Goal: Task Accomplishment & Management: Use online tool/utility

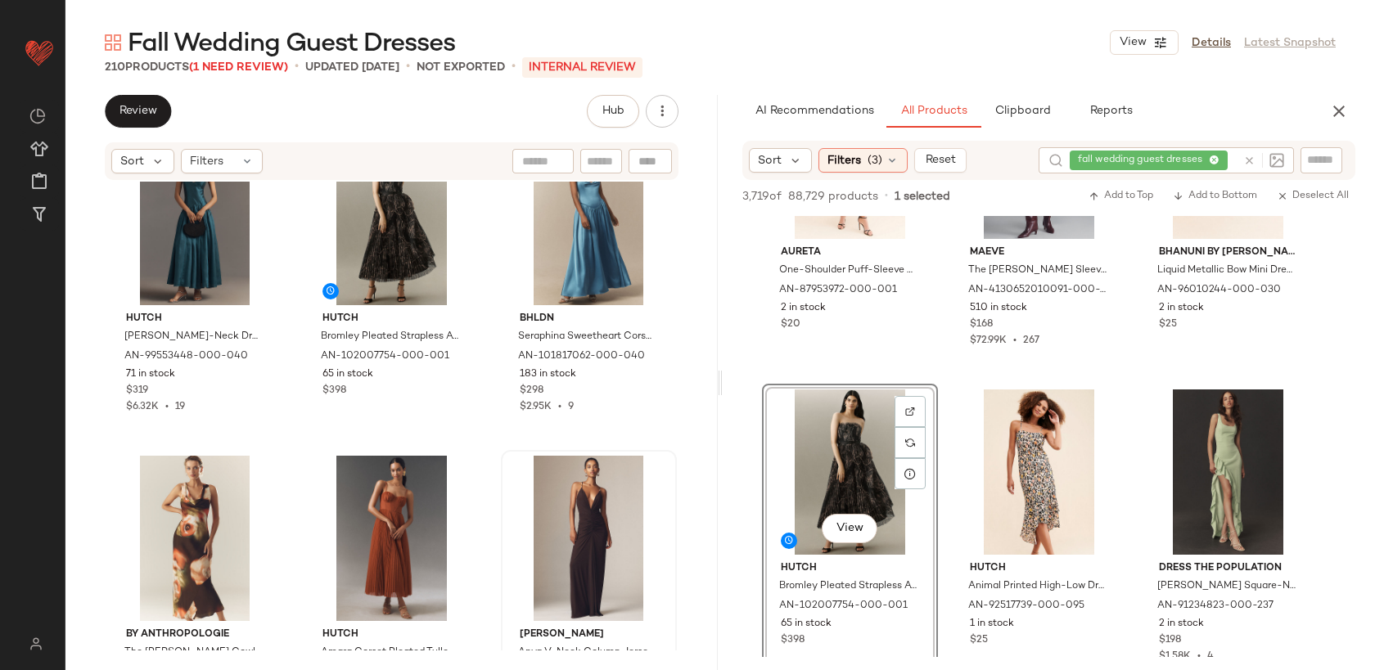
scroll to position [12711, 0]
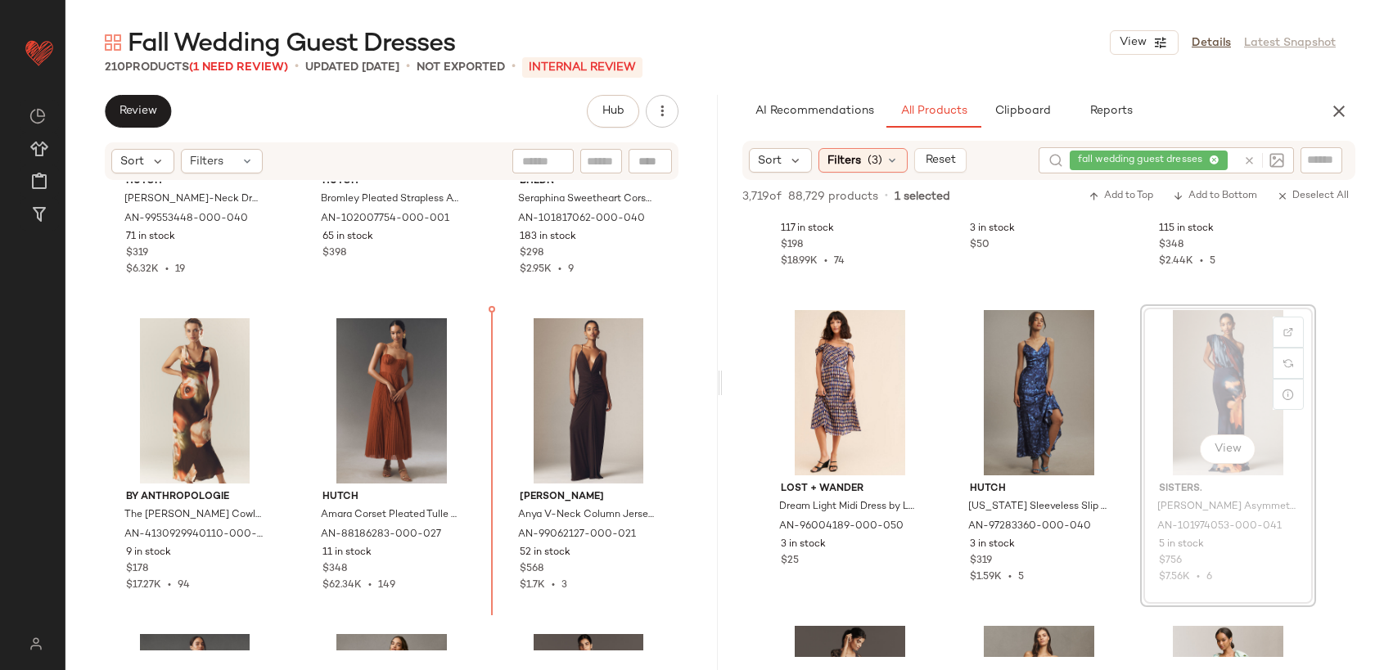
scroll to position [12837, 0]
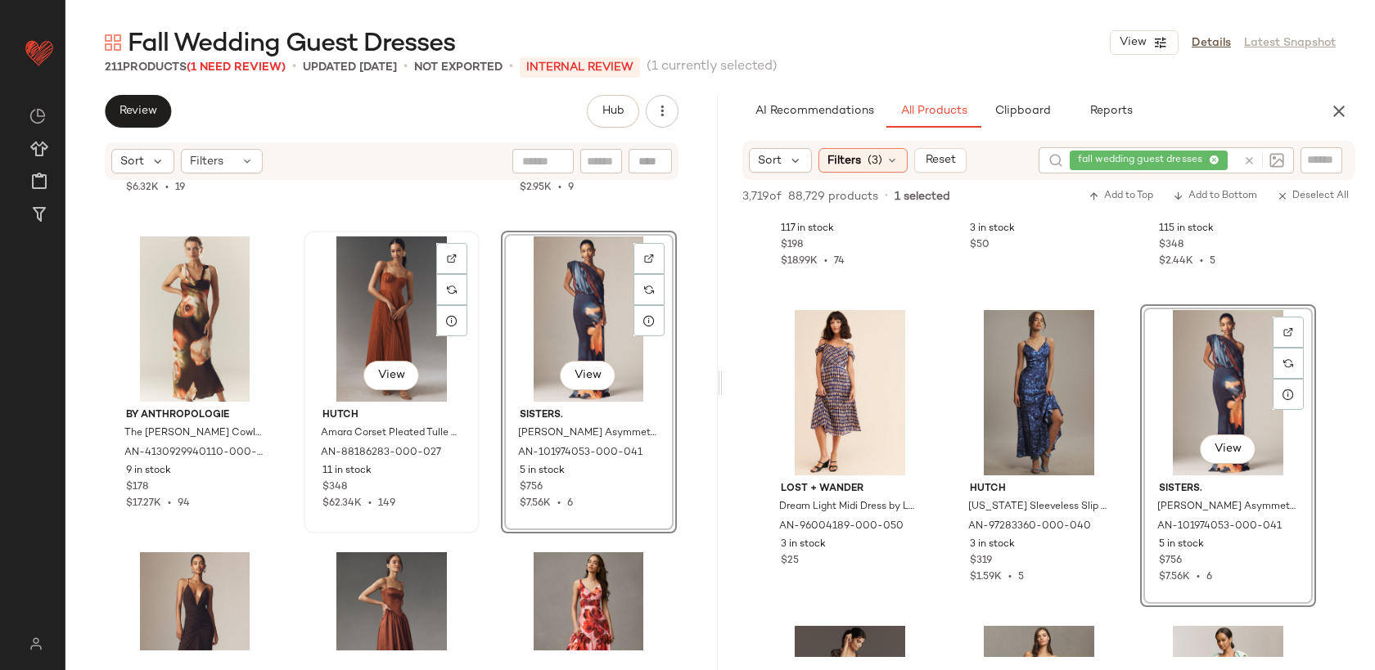
scroll to position [12960, 0]
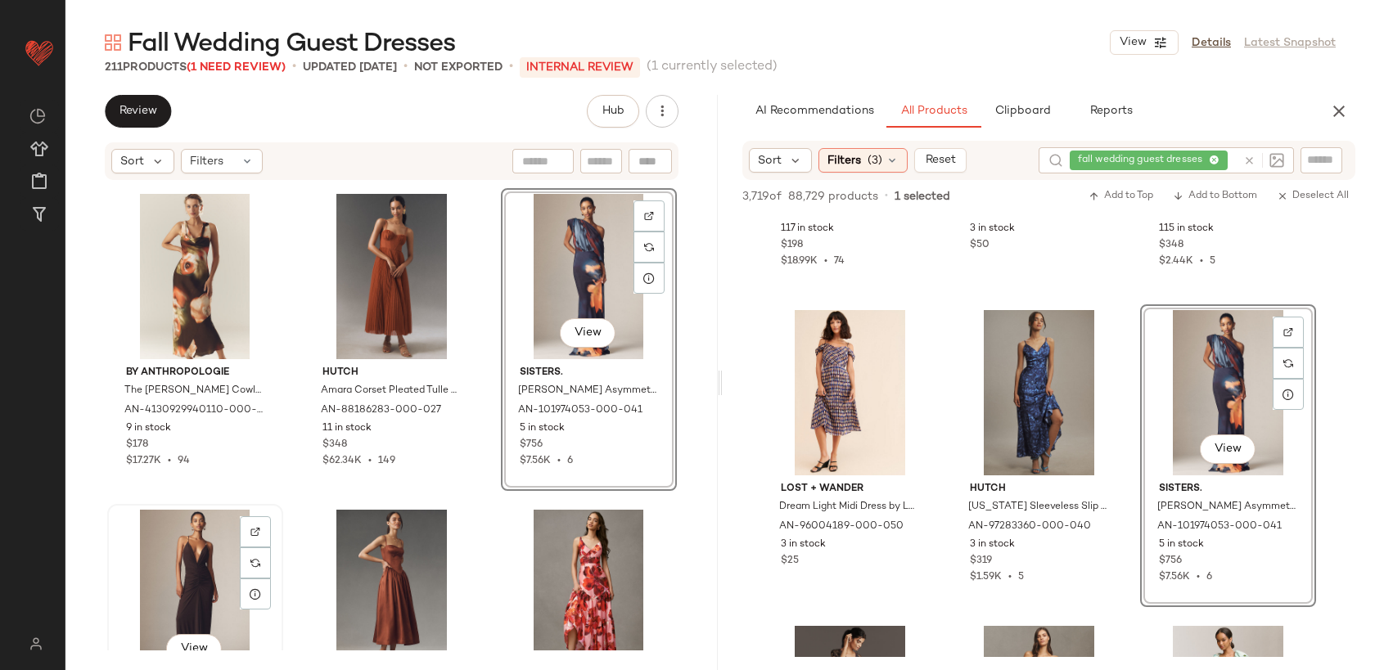
click at [162, 583] on div "View" at bounding box center [195, 592] width 164 height 165
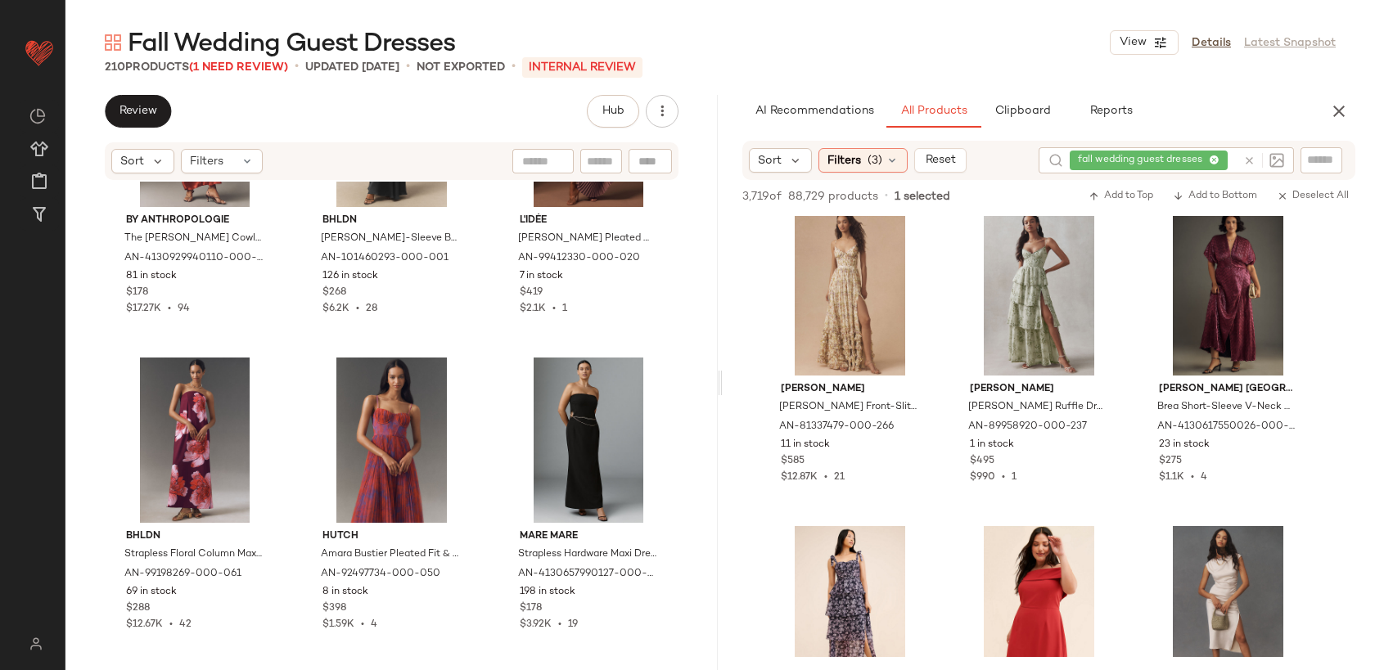
scroll to position [31599, 0]
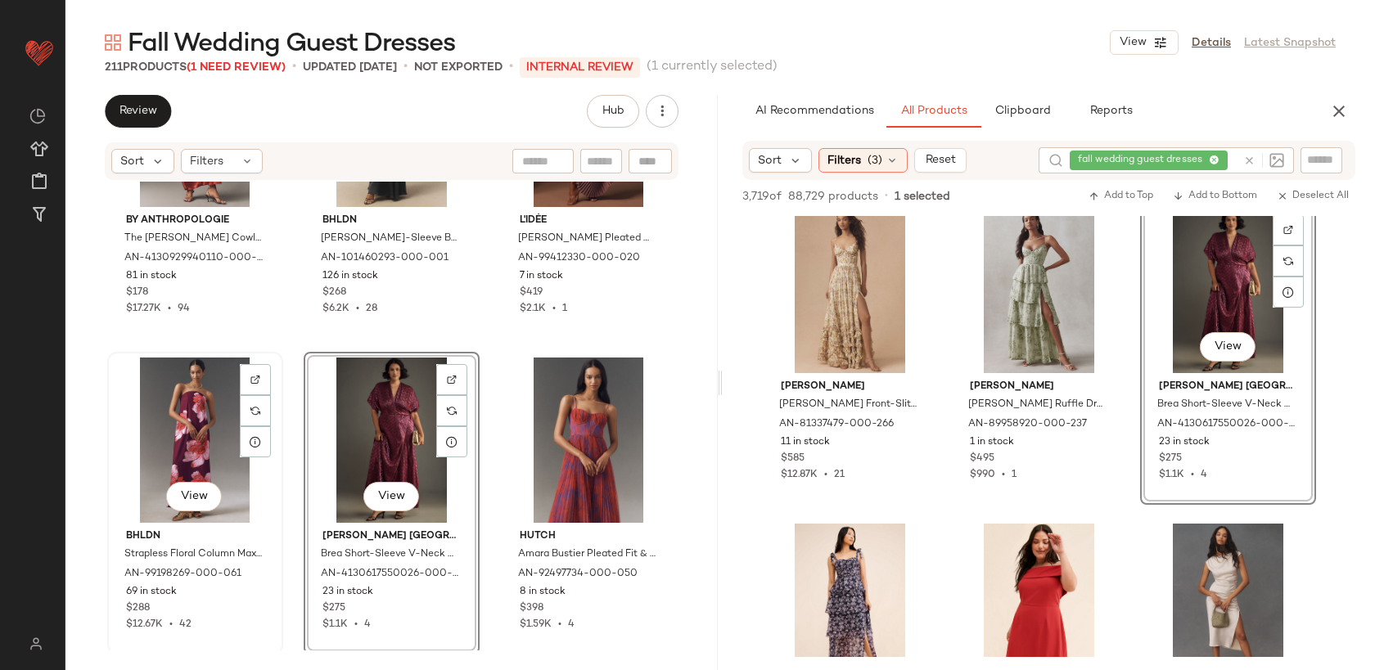
click at [163, 443] on div "View" at bounding box center [195, 440] width 164 height 165
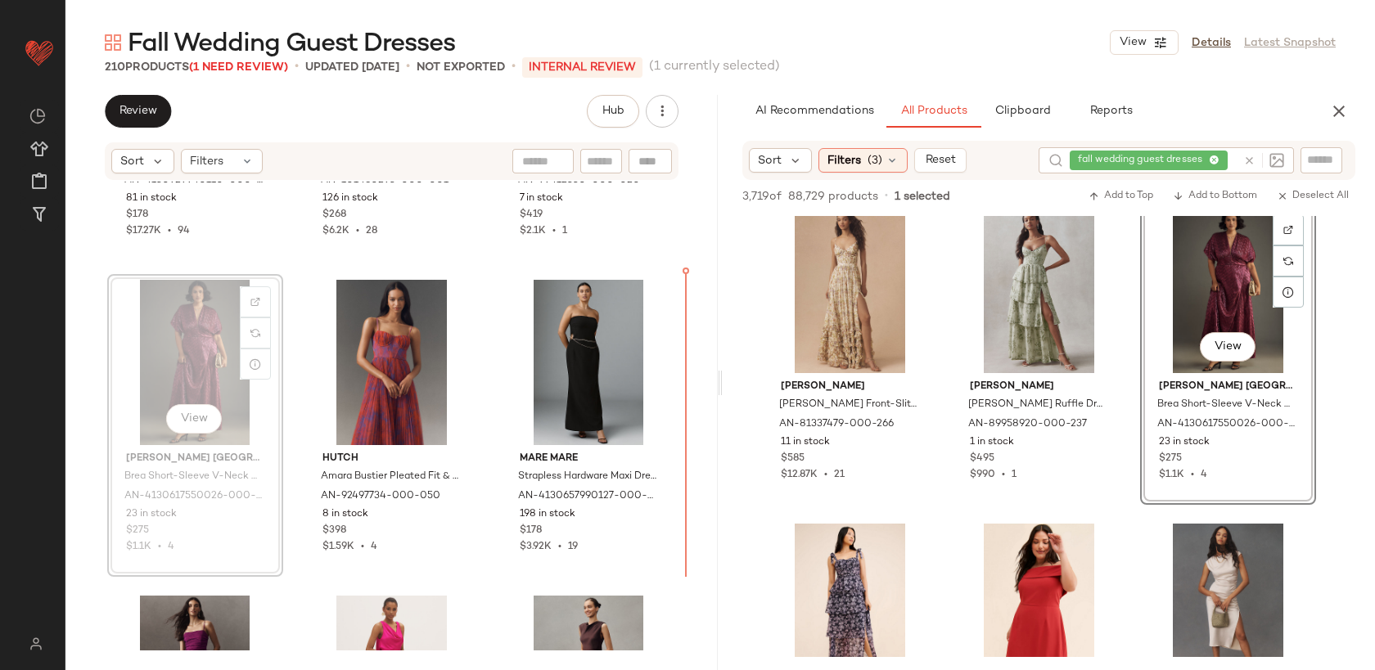
scroll to position [13816, 0]
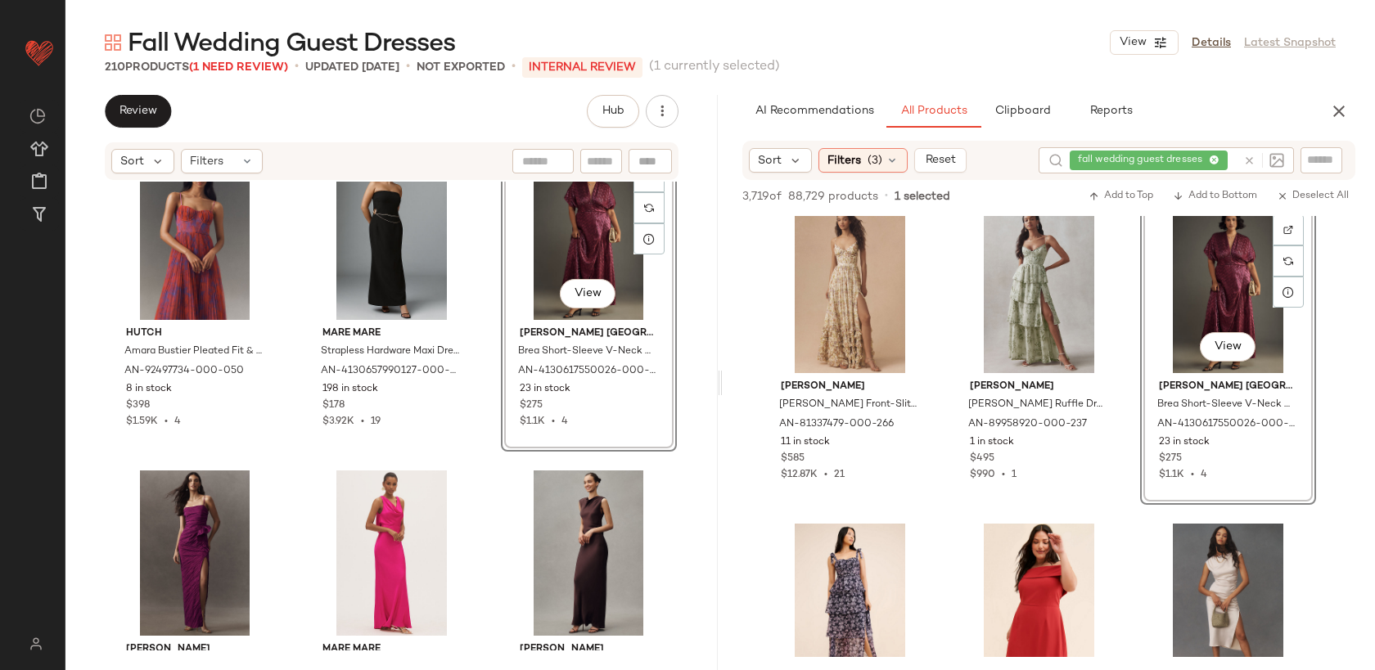
scroll to position [13975, 0]
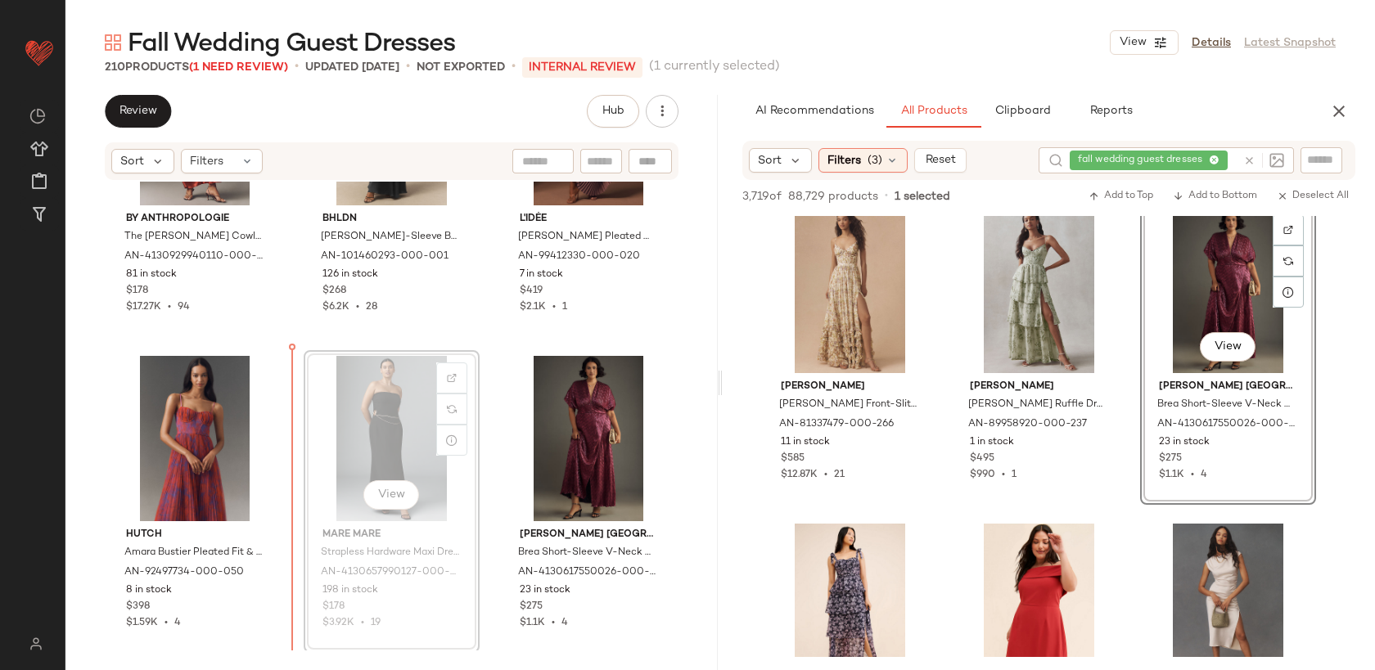
scroll to position [13798, 0]
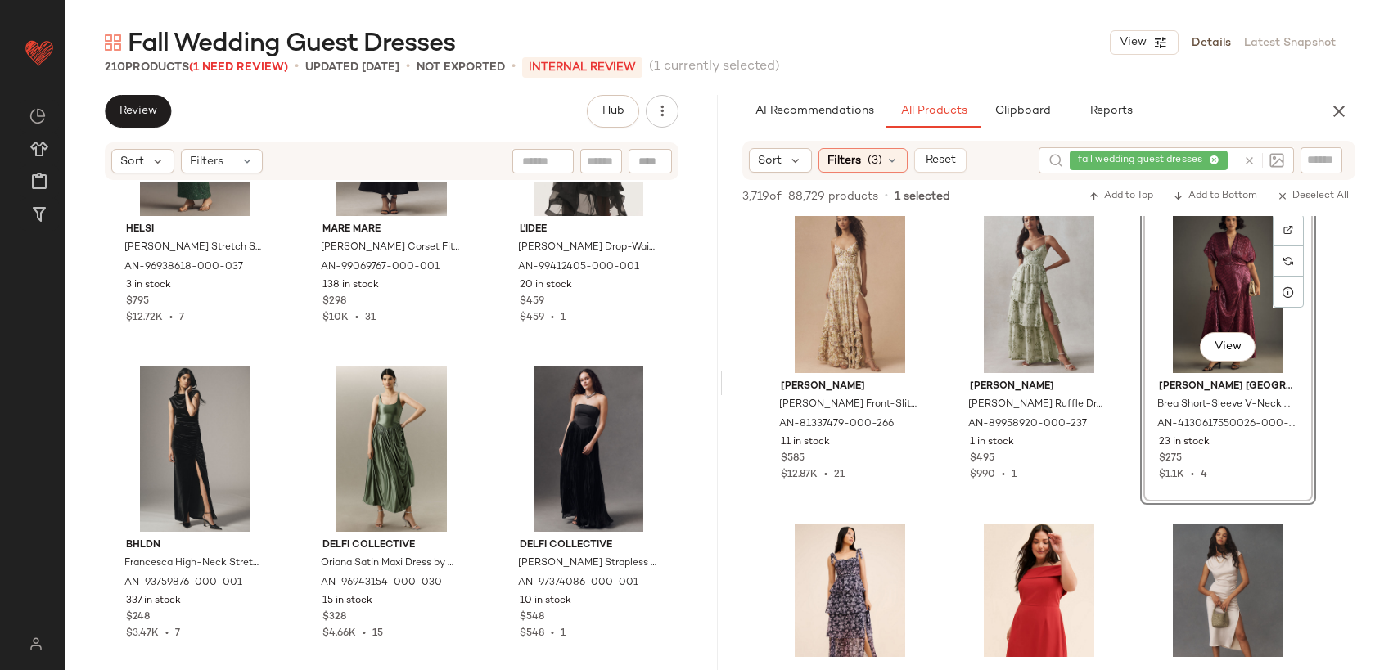
scroll to position [21644, 0]
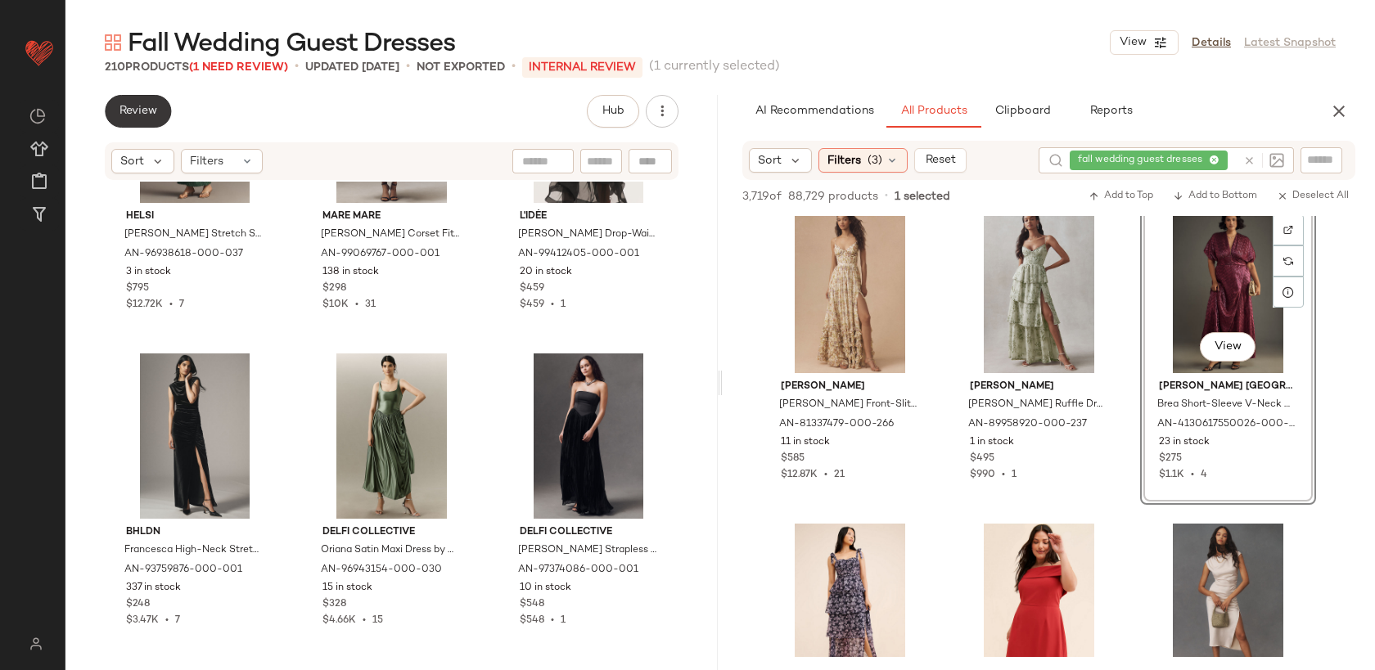
click at [140, 106] on span "Review" at bounding box center [138, 111] width 38 height 13
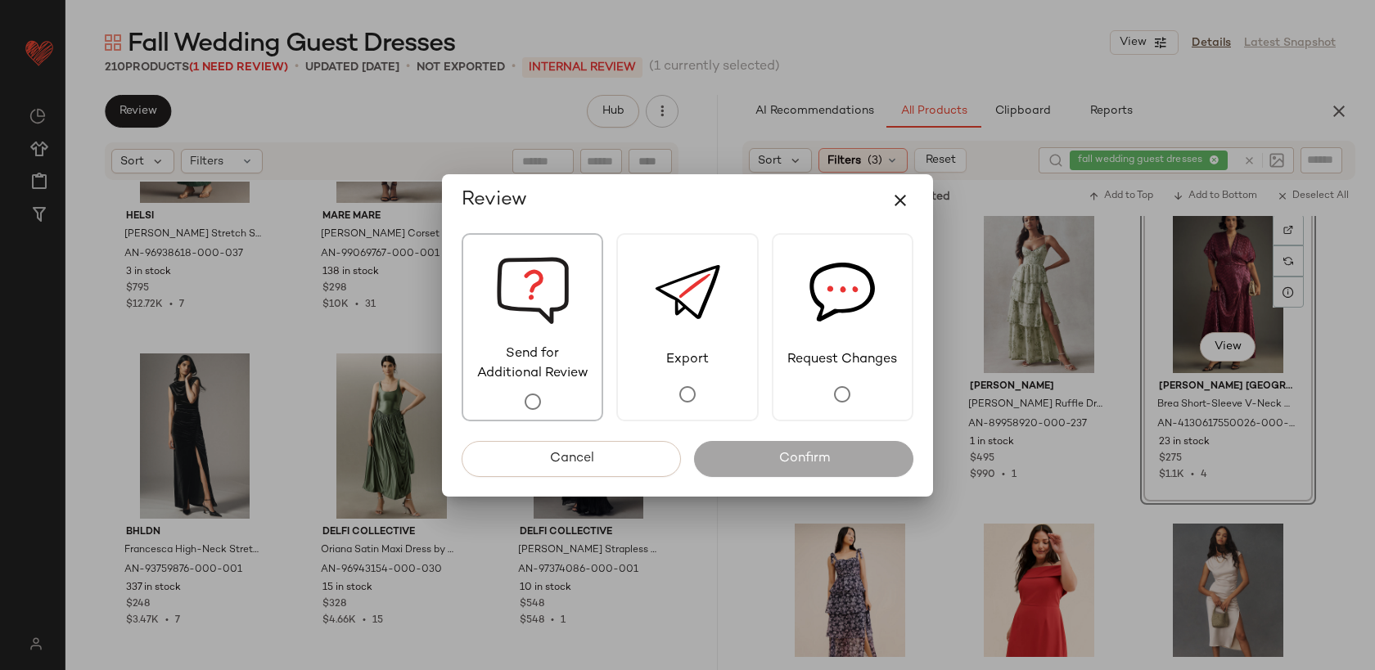
click at [516, 399] on div "Send for Additional Review" at bounding box center [533, 327] width 142 height 188
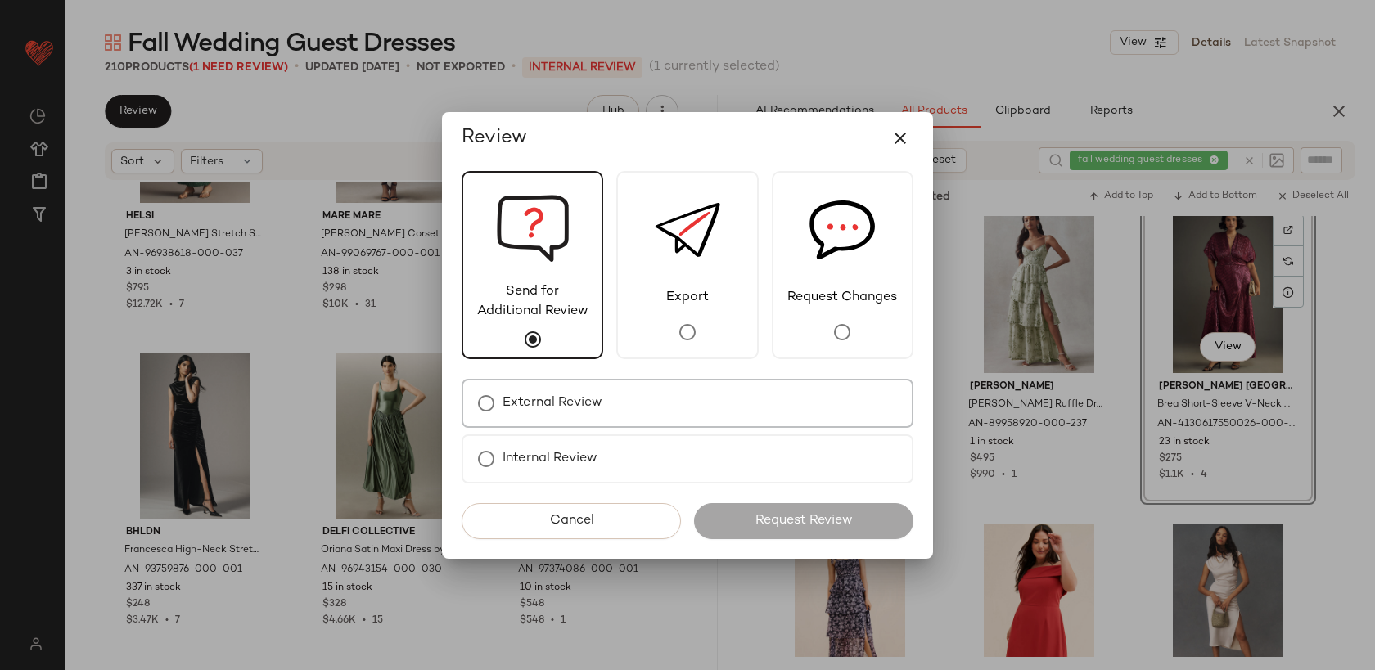
click at [586, 409] on label "External Review" at bounding box center [552, 403] width 100 height 33
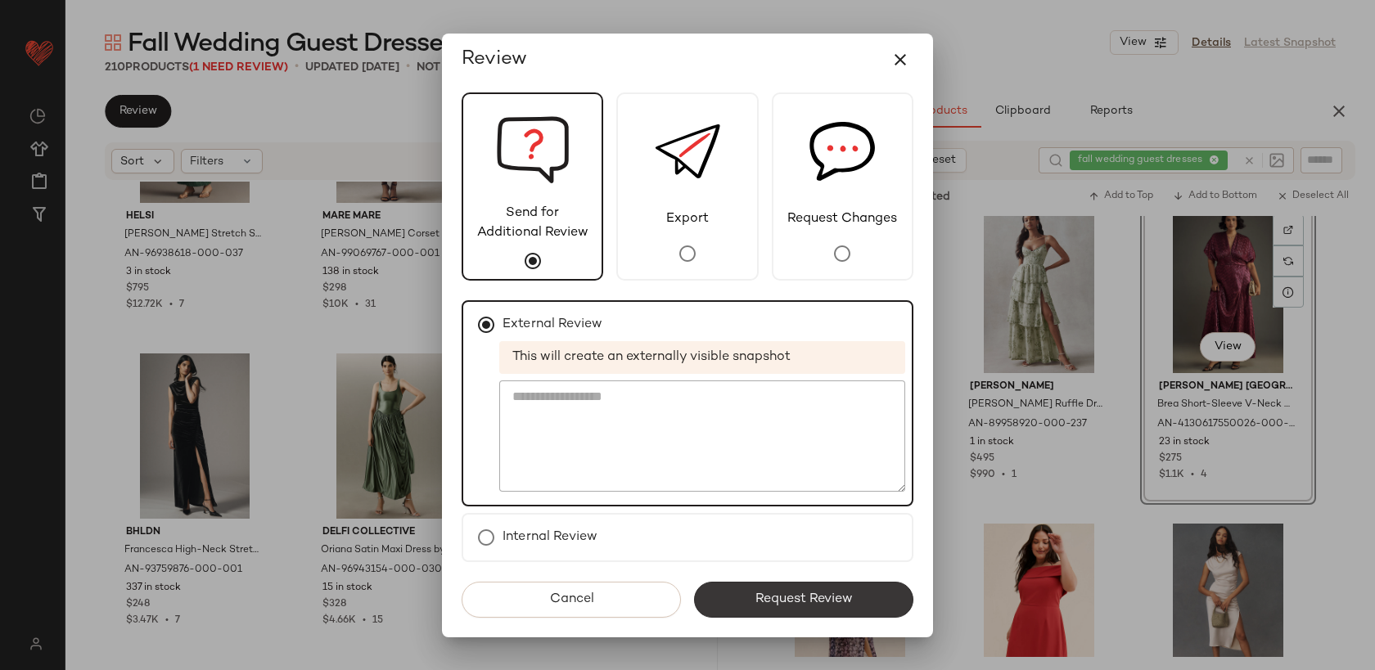
click at [740, 590] on button "Request Review" at bounding box center [803, 600] width 219 height 36
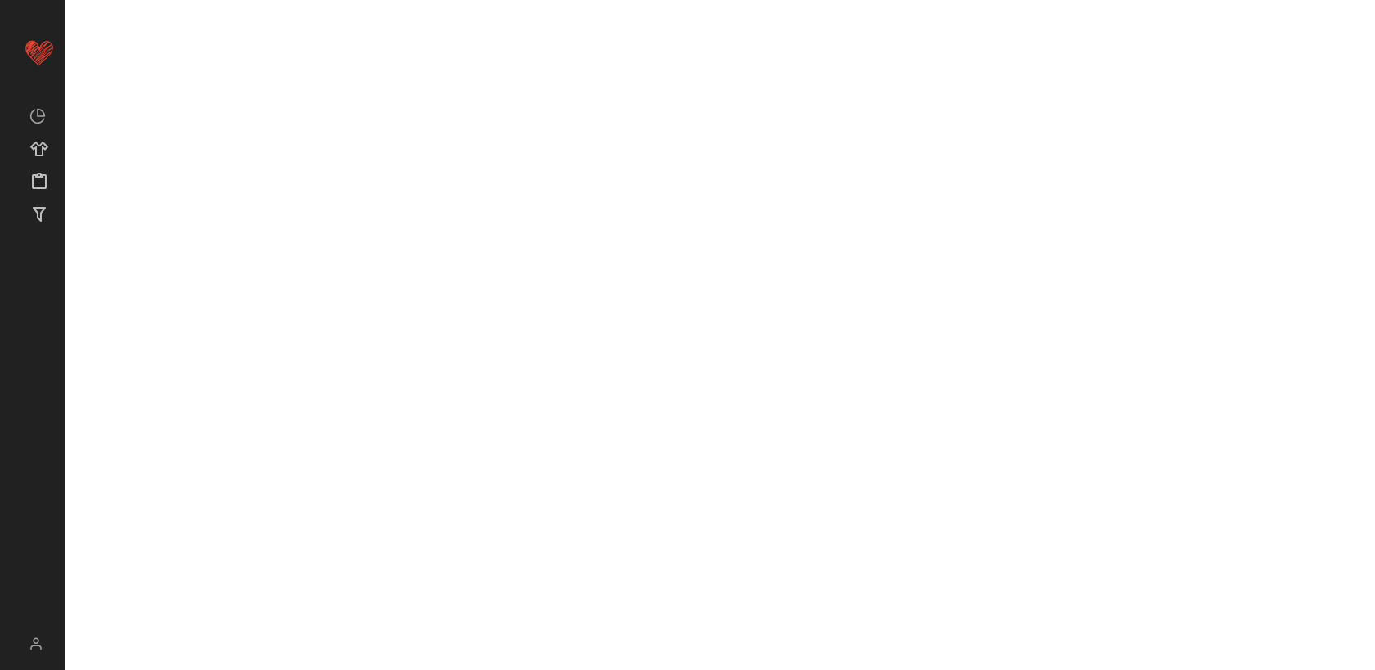
scroll to position [39495, 0]
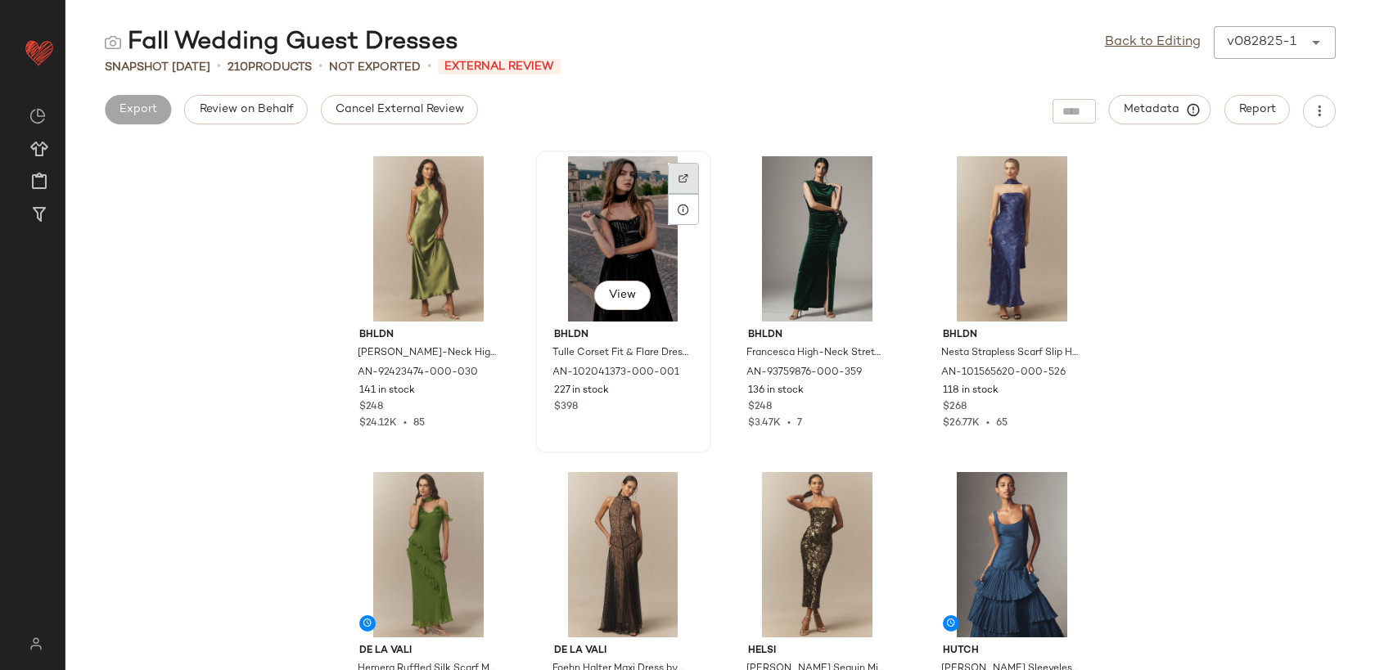
click at [683, 182] on div at bounding box center [683, 178] width 31 height 31
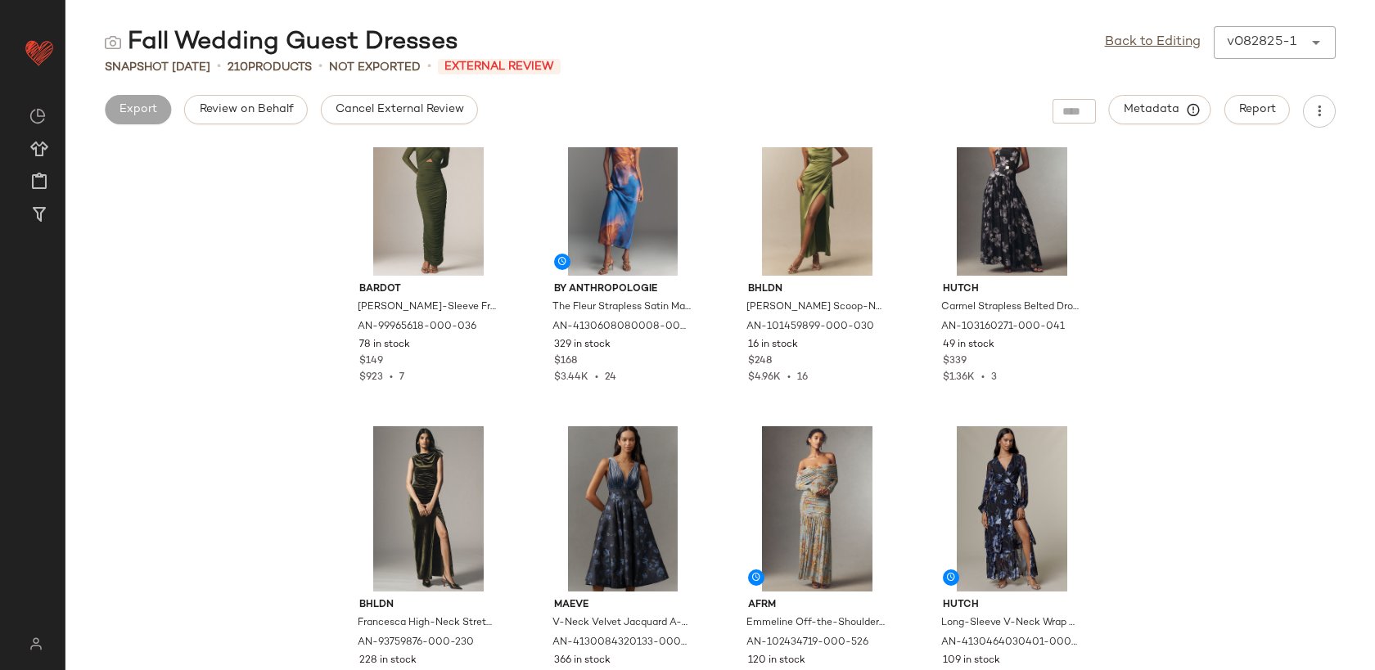
scroll to position [695, 0]
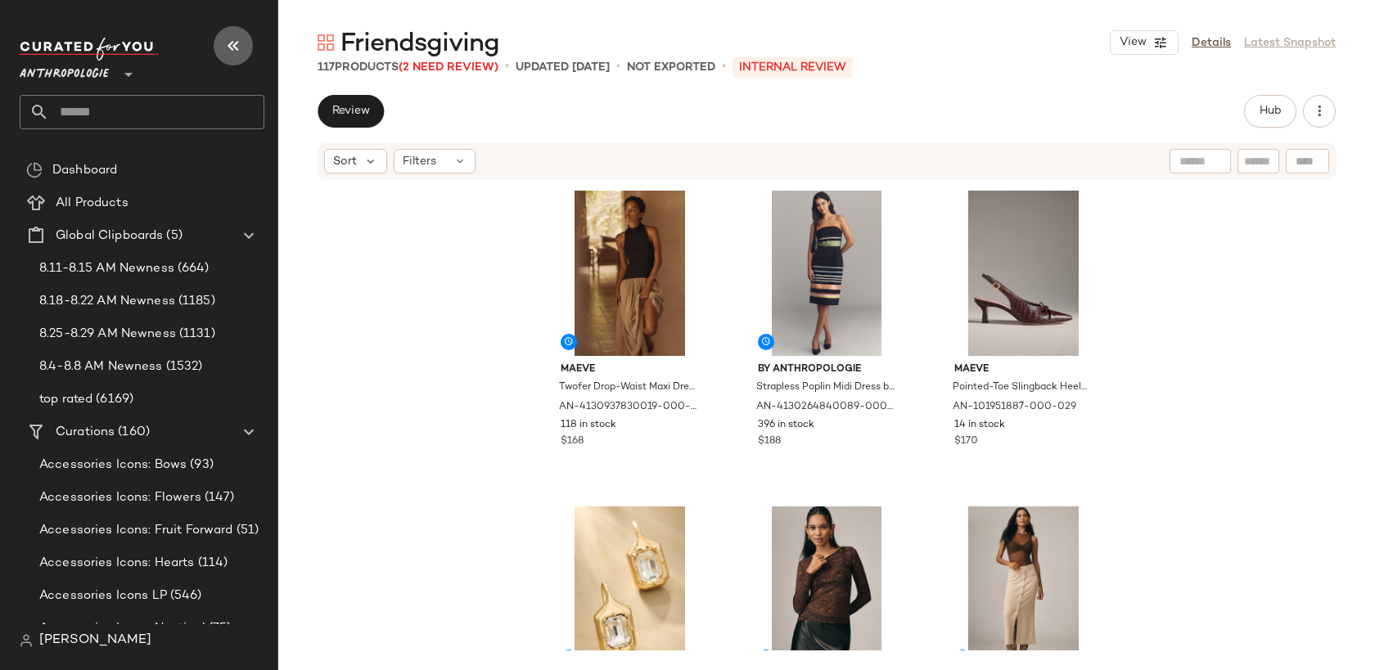
click at [236, 43] on icon "button" at bounding box center [233, 46] width 20 height 20
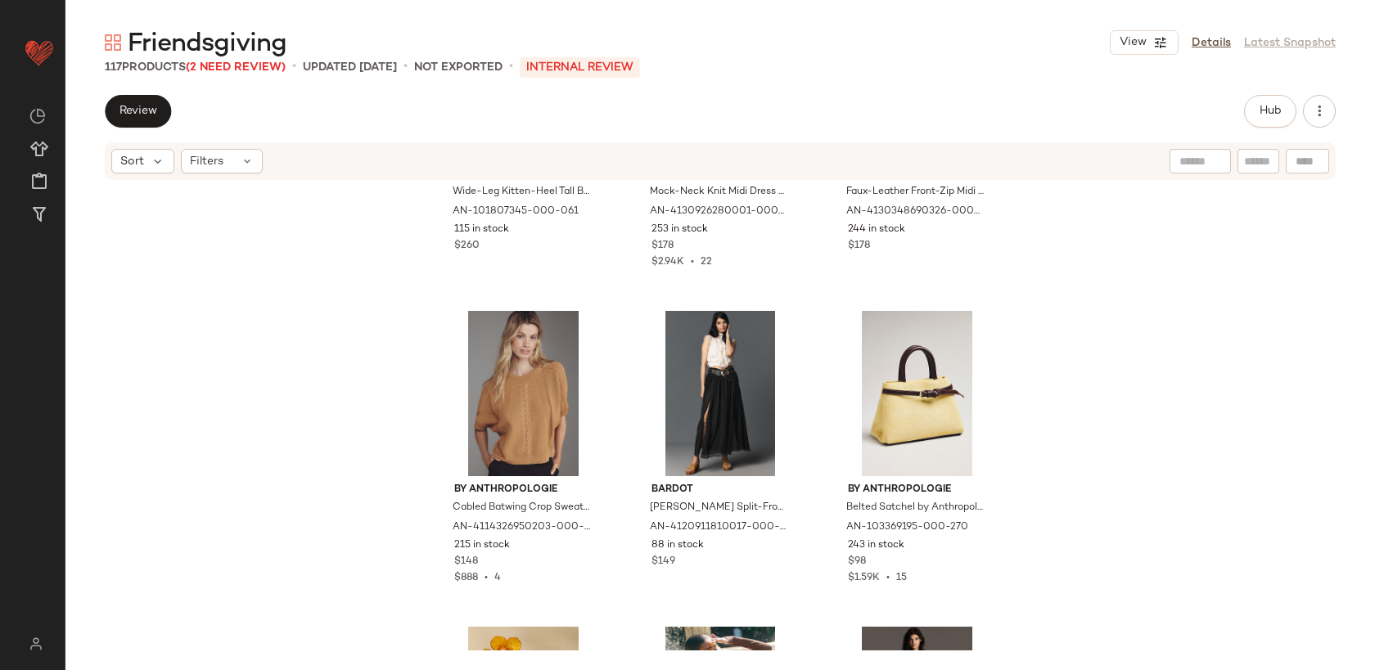
scroll to position [2425, 0]
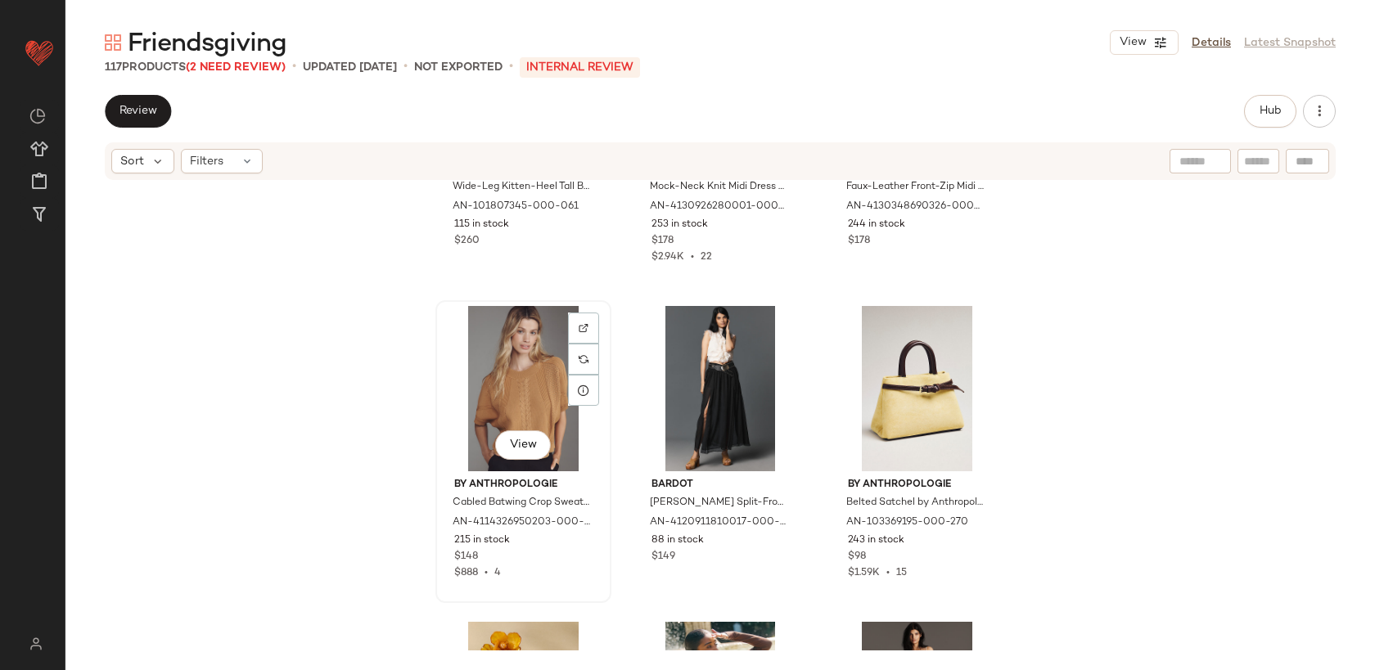
click at [530, 390] on div "View" at bounding box center [523, 388] width 164 height 165
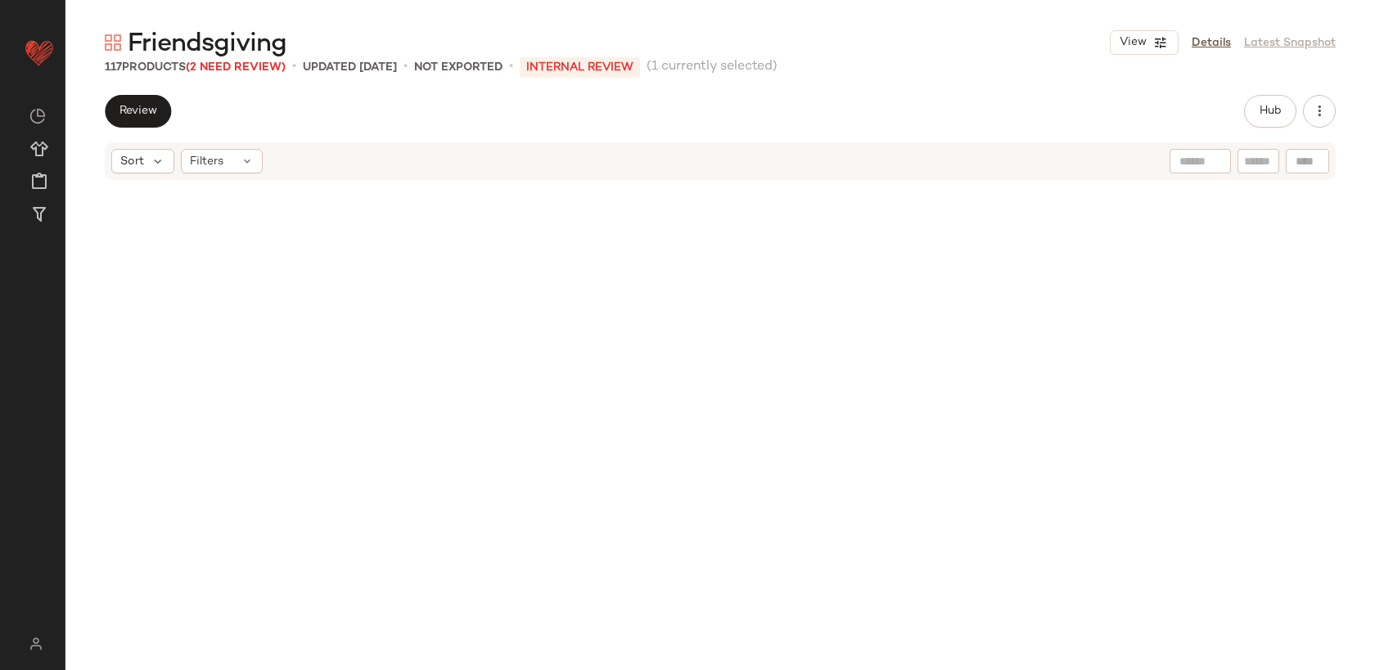
scroll to position [11853, 0]
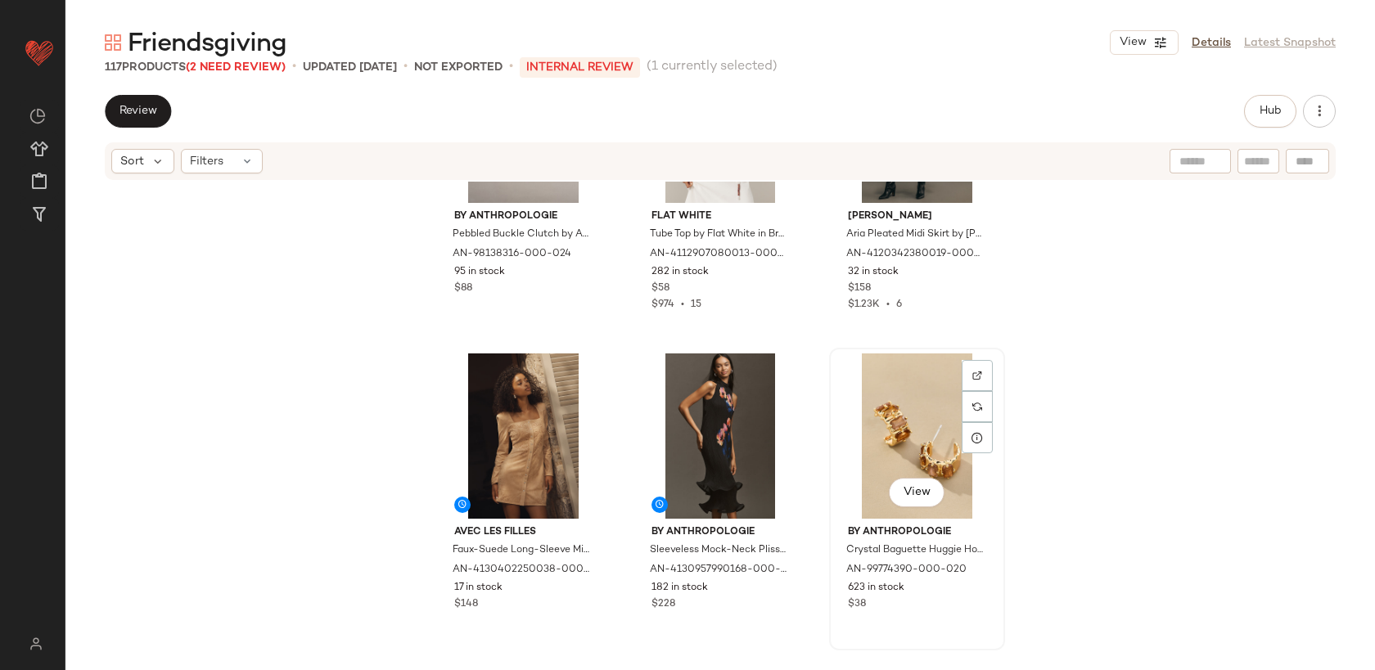
click at [902, 411] on div "View" at bounding box center [917, 435] width 164 height 165
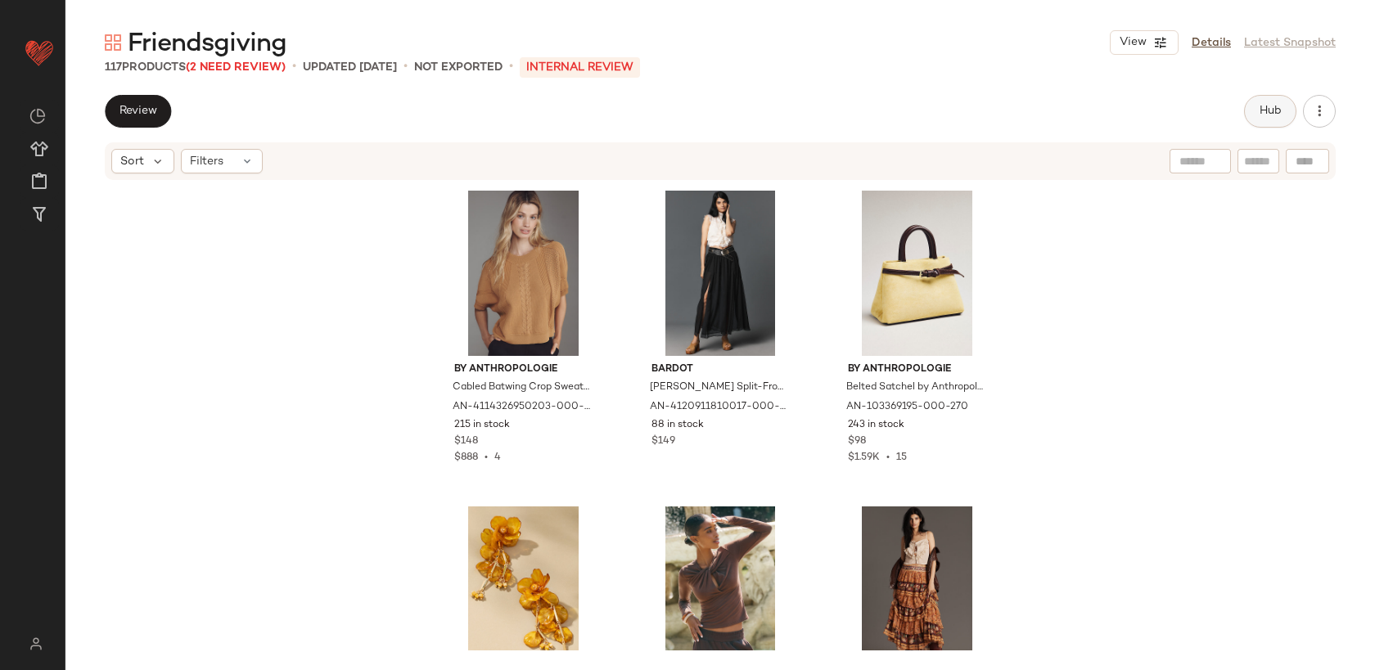
click at [1280, 109] on span "Hub" at bounding box center [1269, 111] width 23 height 13
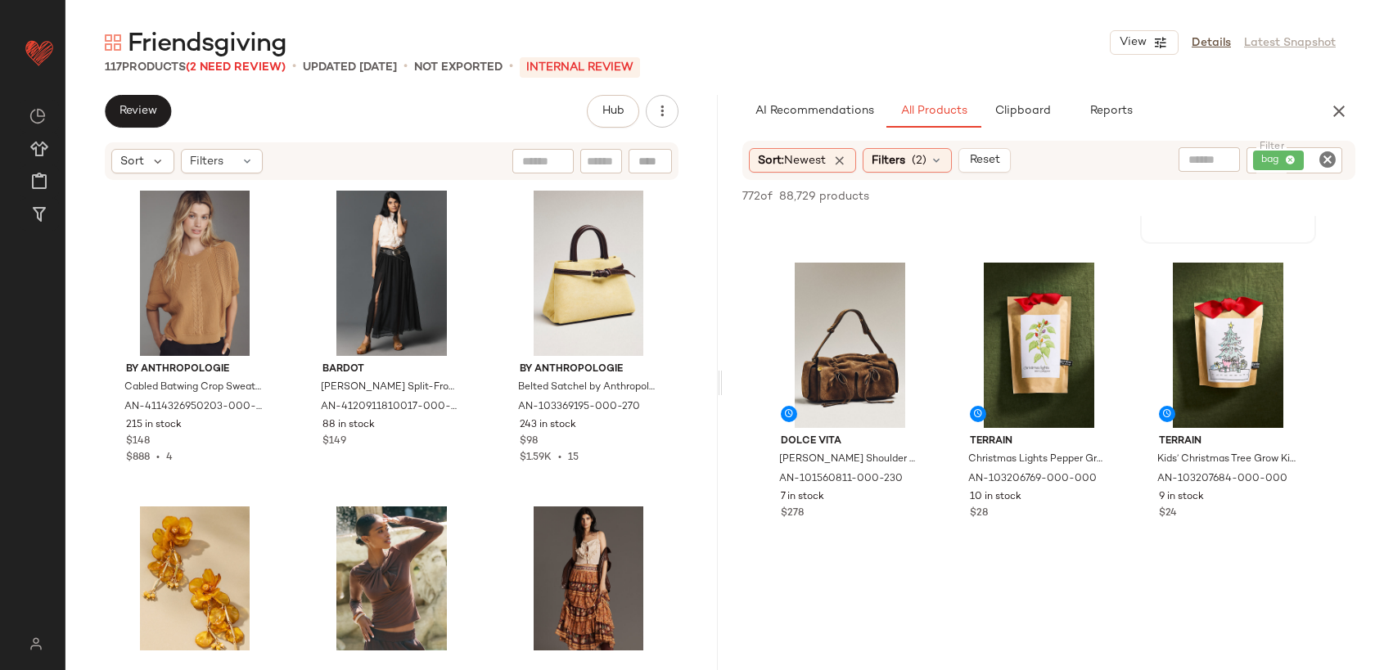
scroll to position [276, 0]
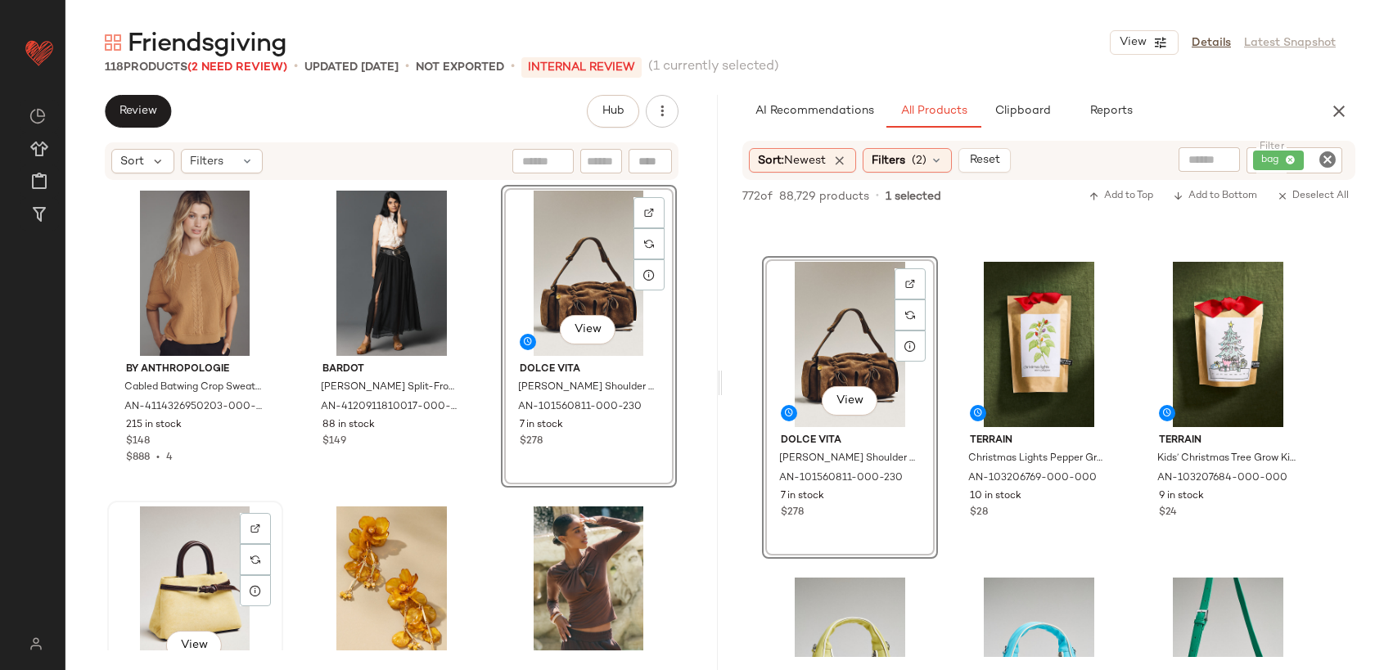
click at [167, 546] on div "View" at bounding box center [195, 589] width 164 height 165
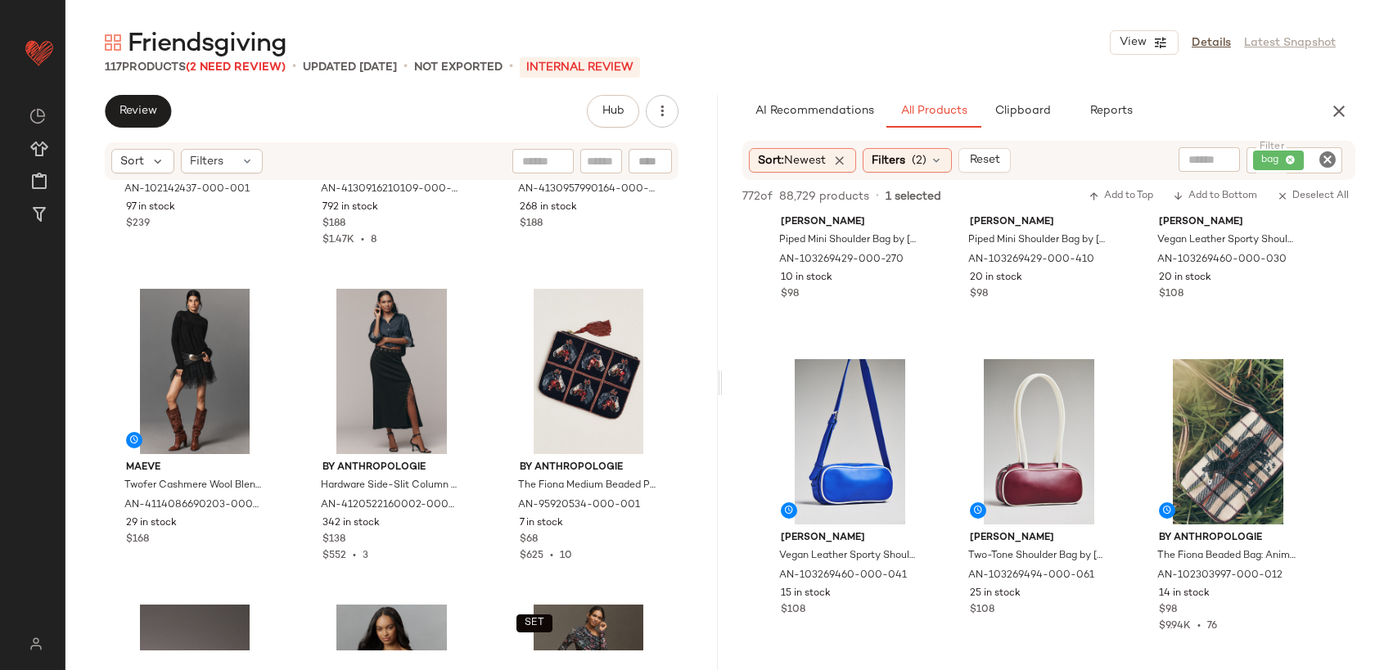
scroll to position [5007, 0]
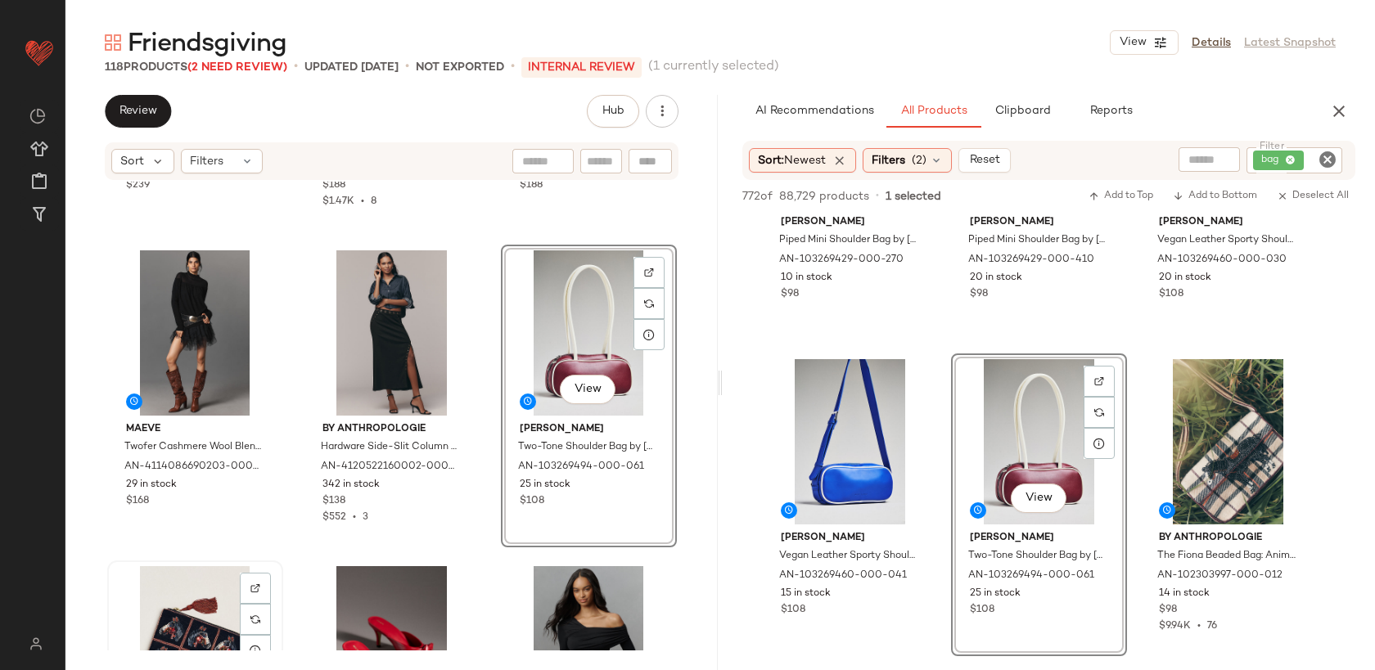
click at [177, 590] on div "View" at bounding box center [195, 648] width 164 height 165
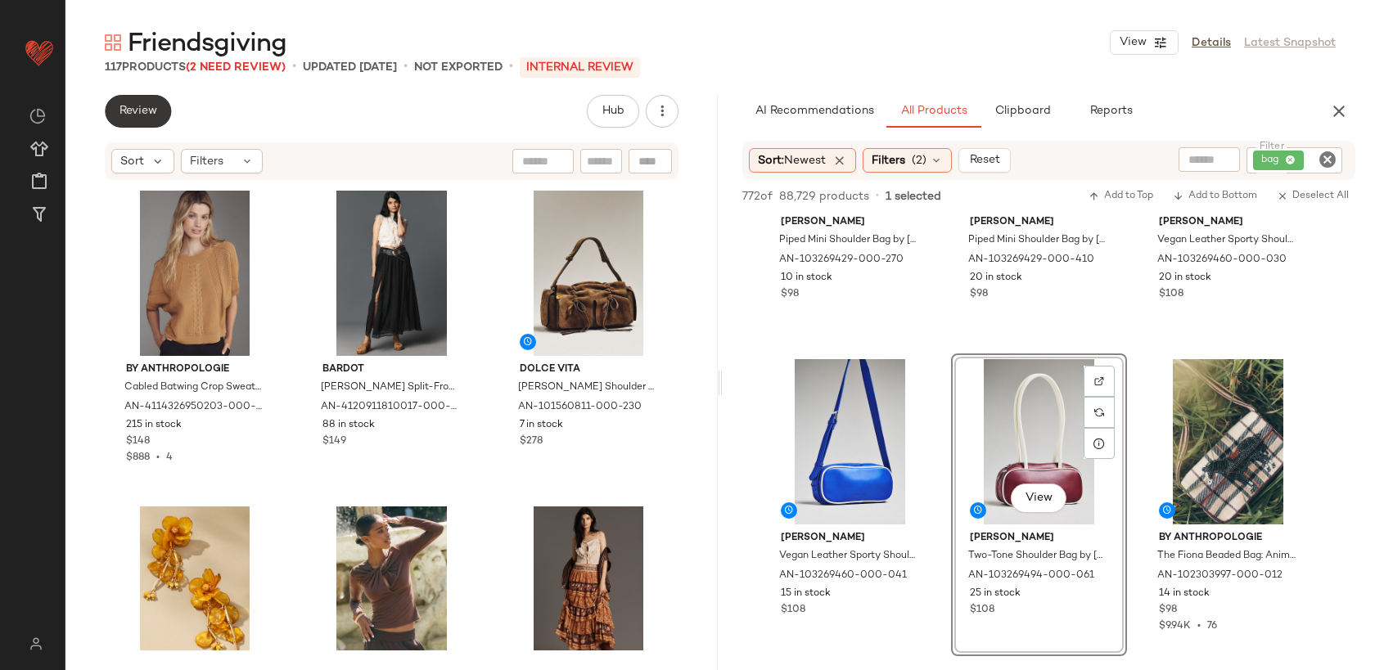
click at [159, 110] on button "Review" at bounding box center [138, 111] width 66 height 33
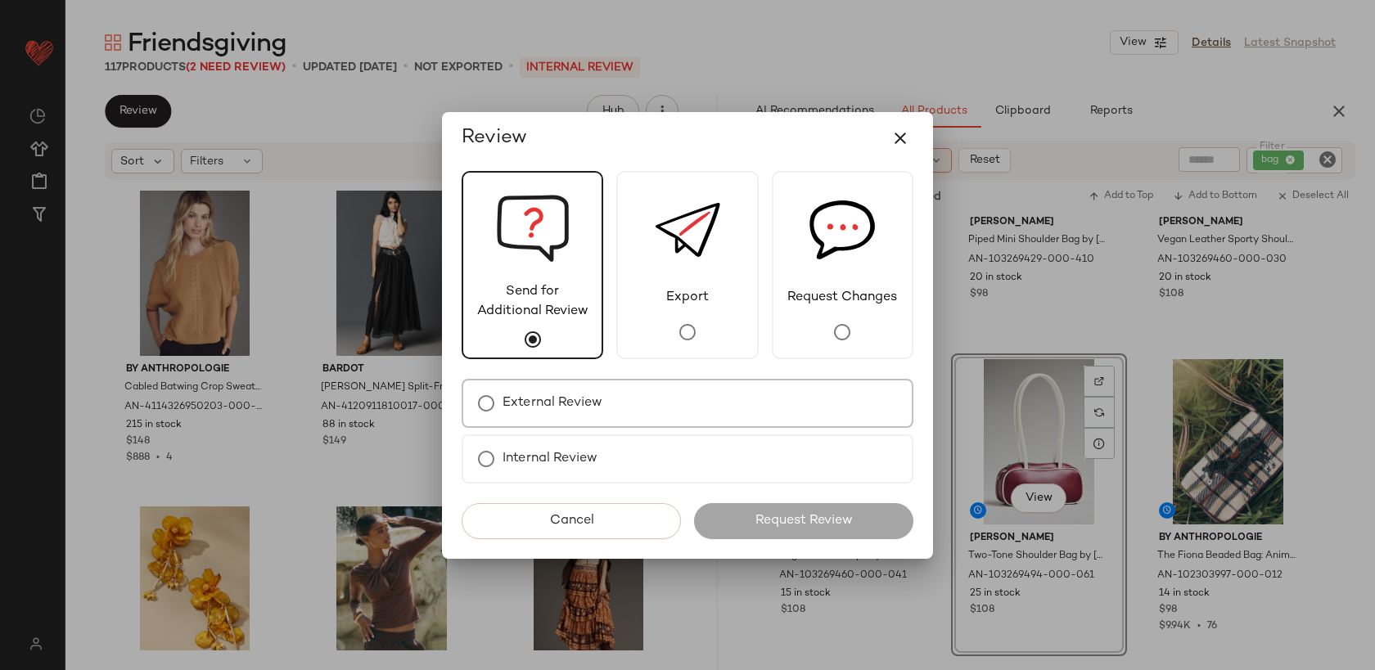
click at [583, 406] on label "External Review" at bounding box center [552, 403] width 100 height 33
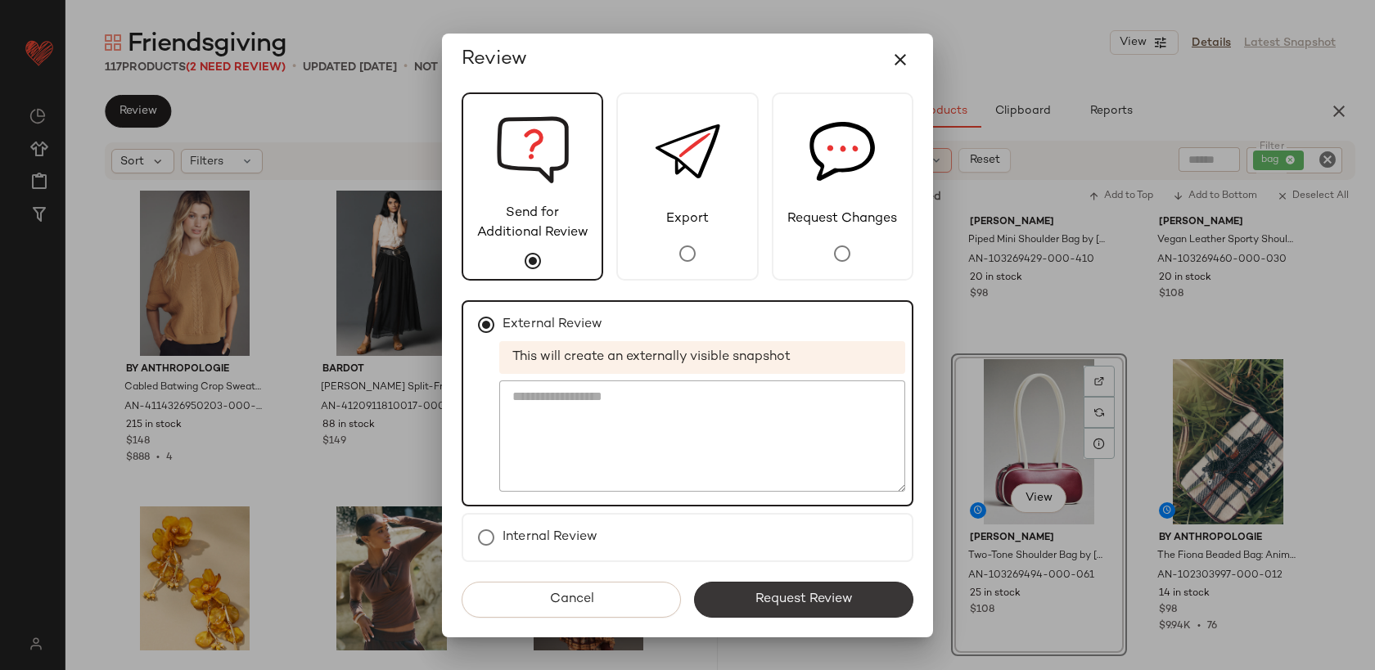
click at [769, 599] on span "Request Review" at bounding box center [803, 600] width 98 height 16
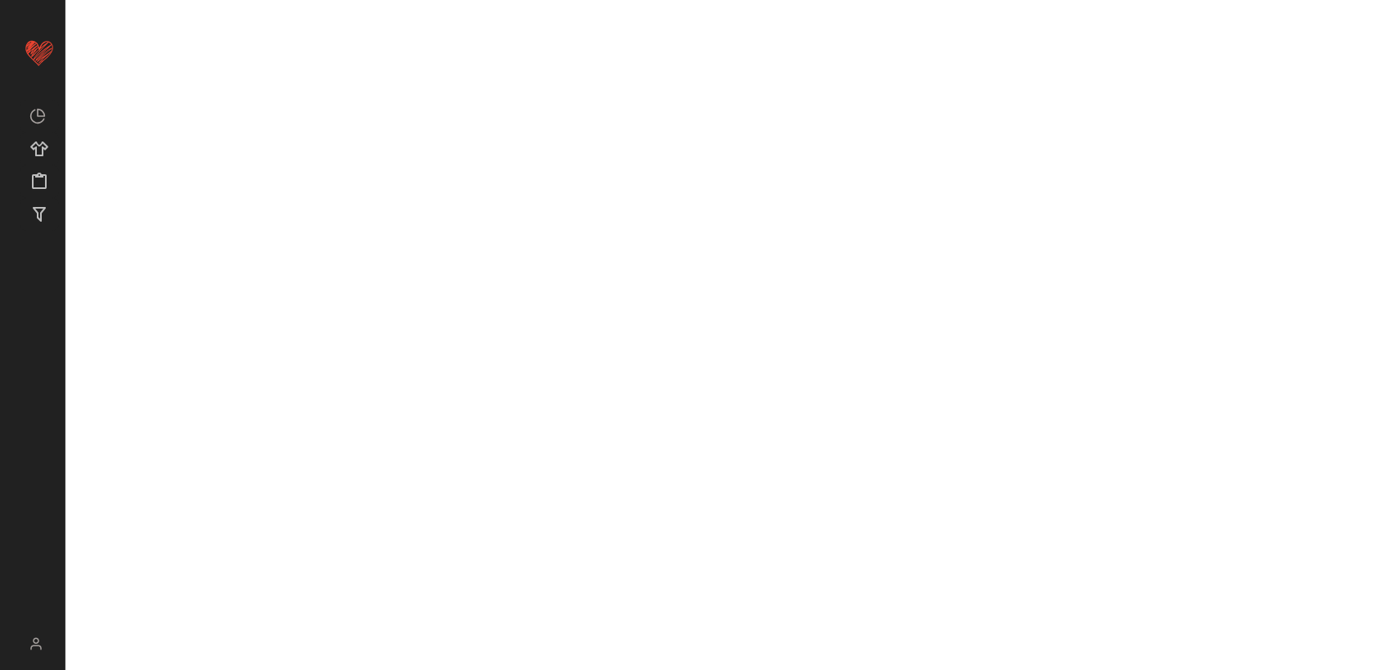
scroll to position [1126, 0]
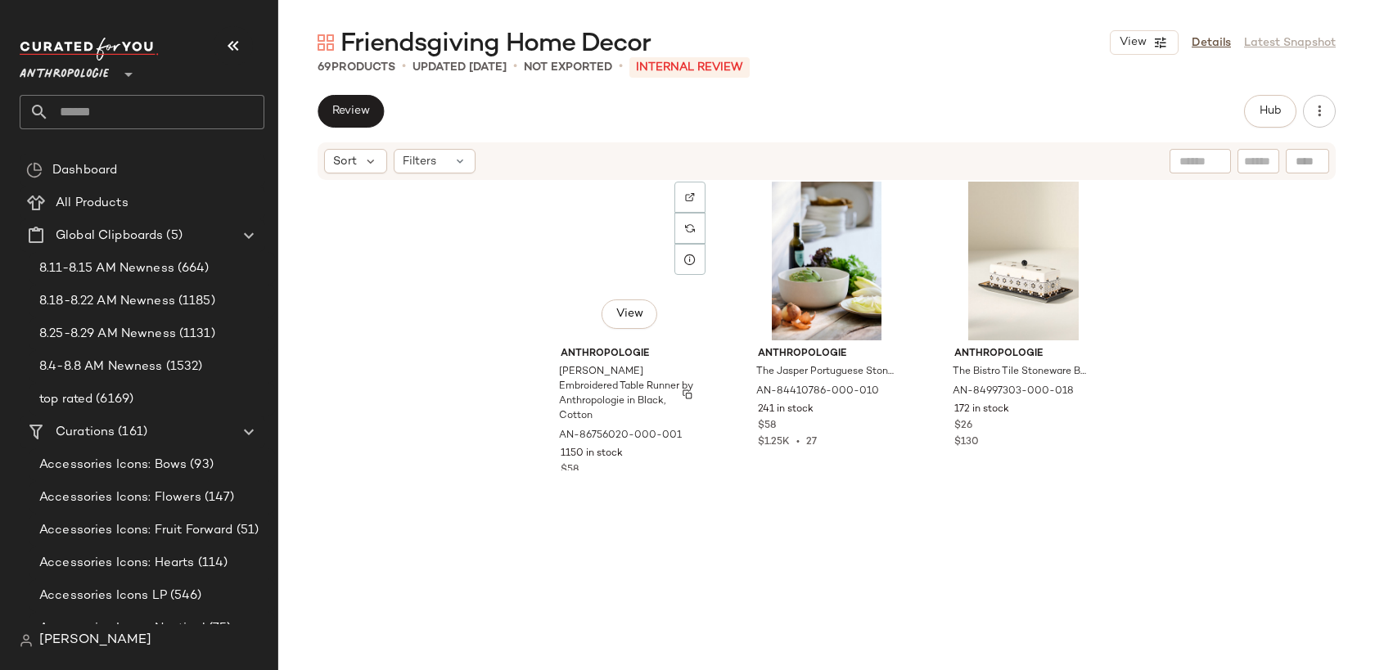
scroll to position [6799, 0]
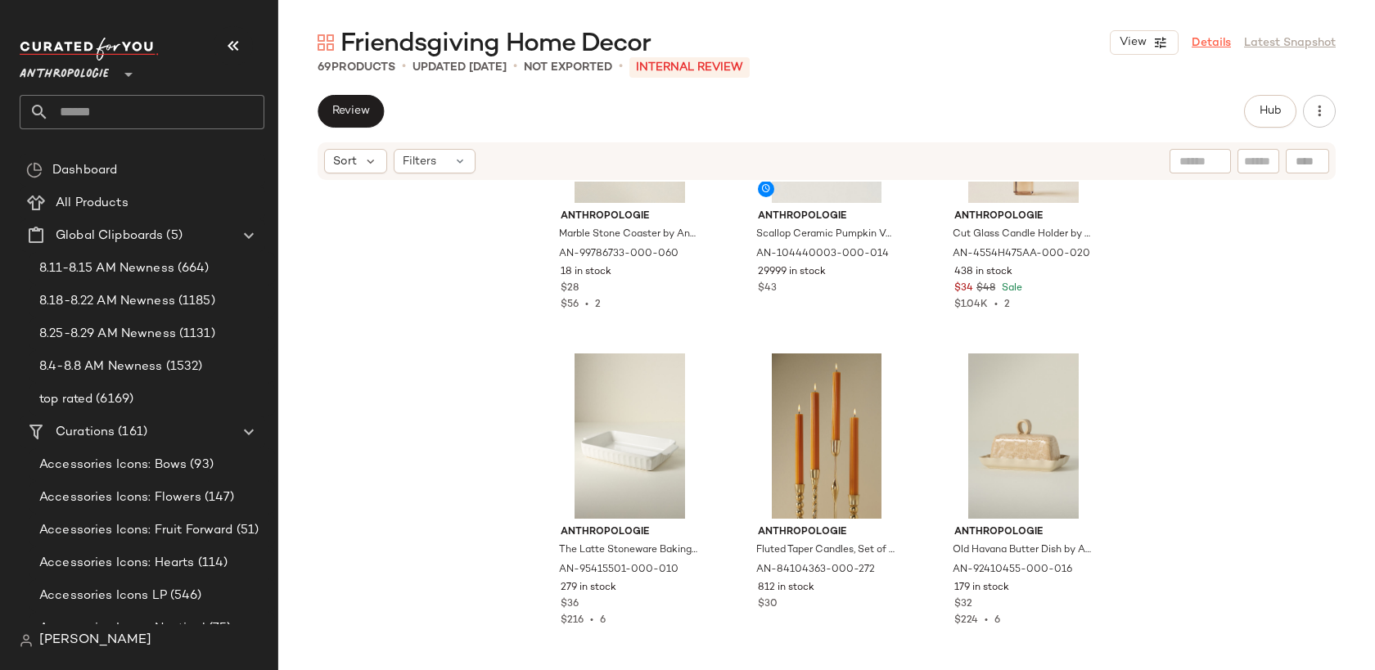
click at [1220, 45] on link "Details" at bounding box center [1210, 42] width 39 height 17
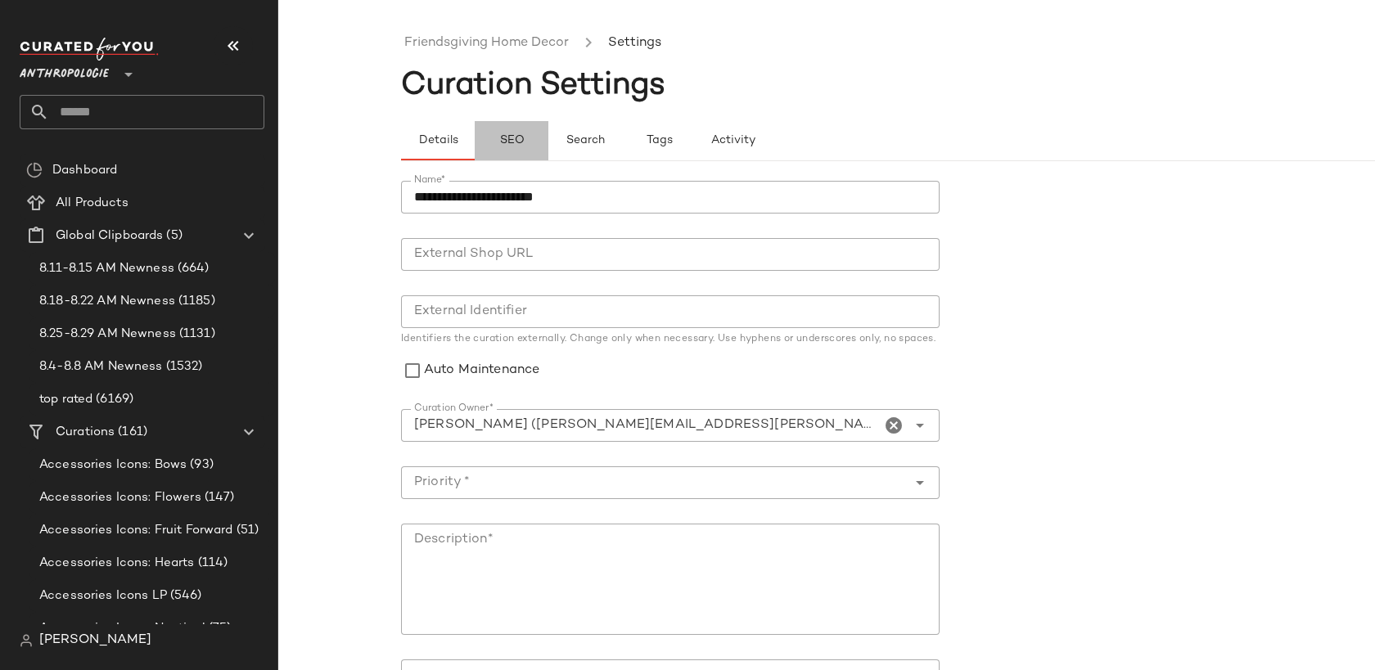
click at [505, 134] on span "SEO" at bounding box center [510, 140] width 25 height 13
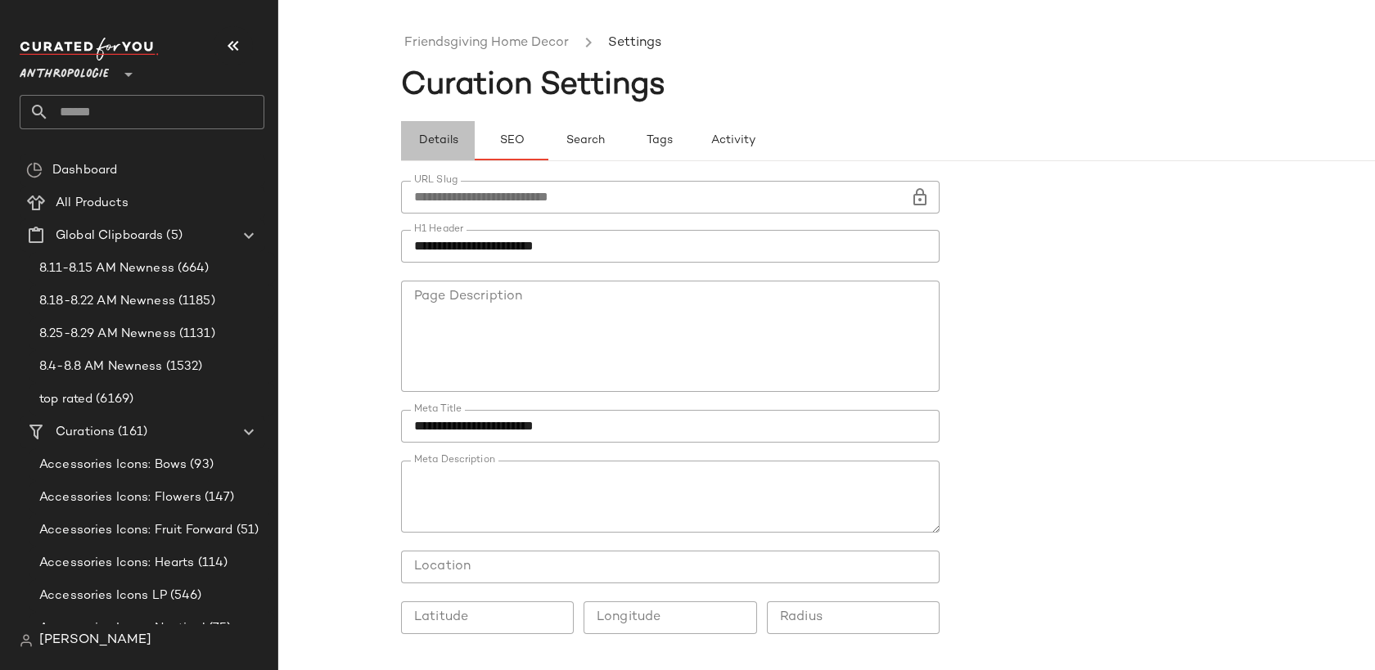
click at [446, 137] on span "Details" at bounding box center [437, 140] width 40 height 13
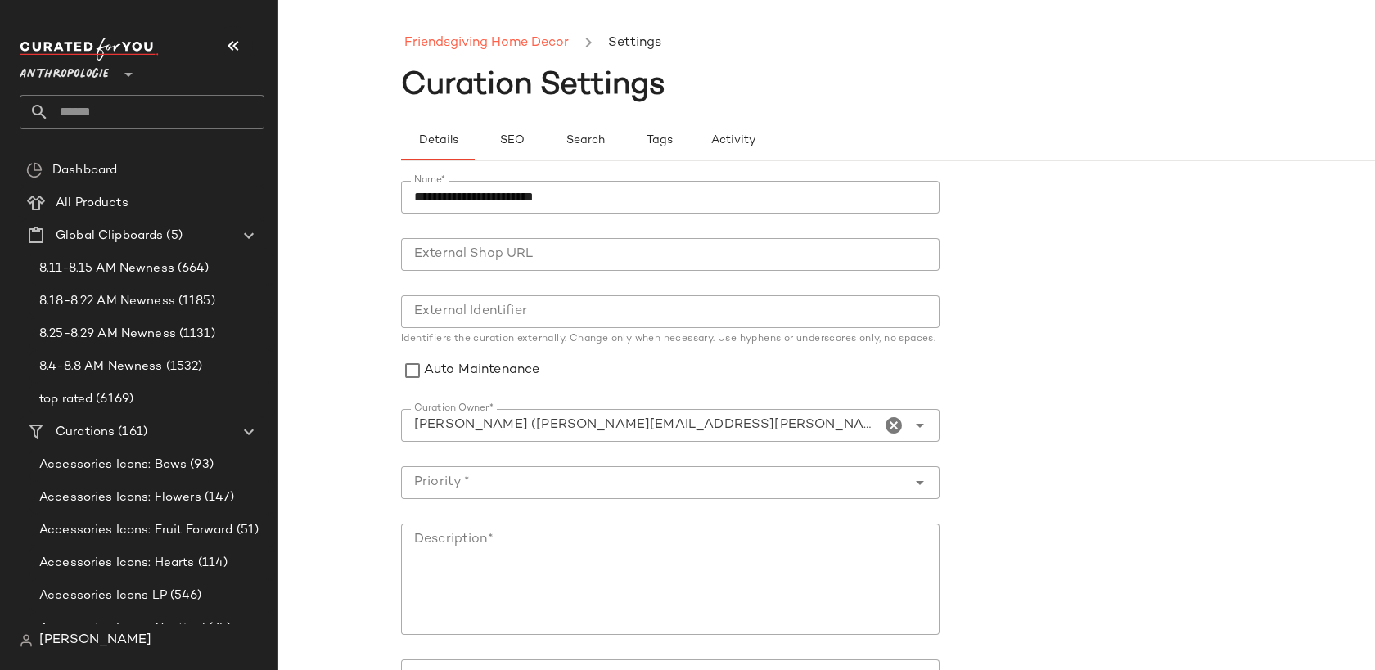
click at [480, 46] on link "Friendsgiving Home Decor" at bounding box center [486, 43] width 164 height 21
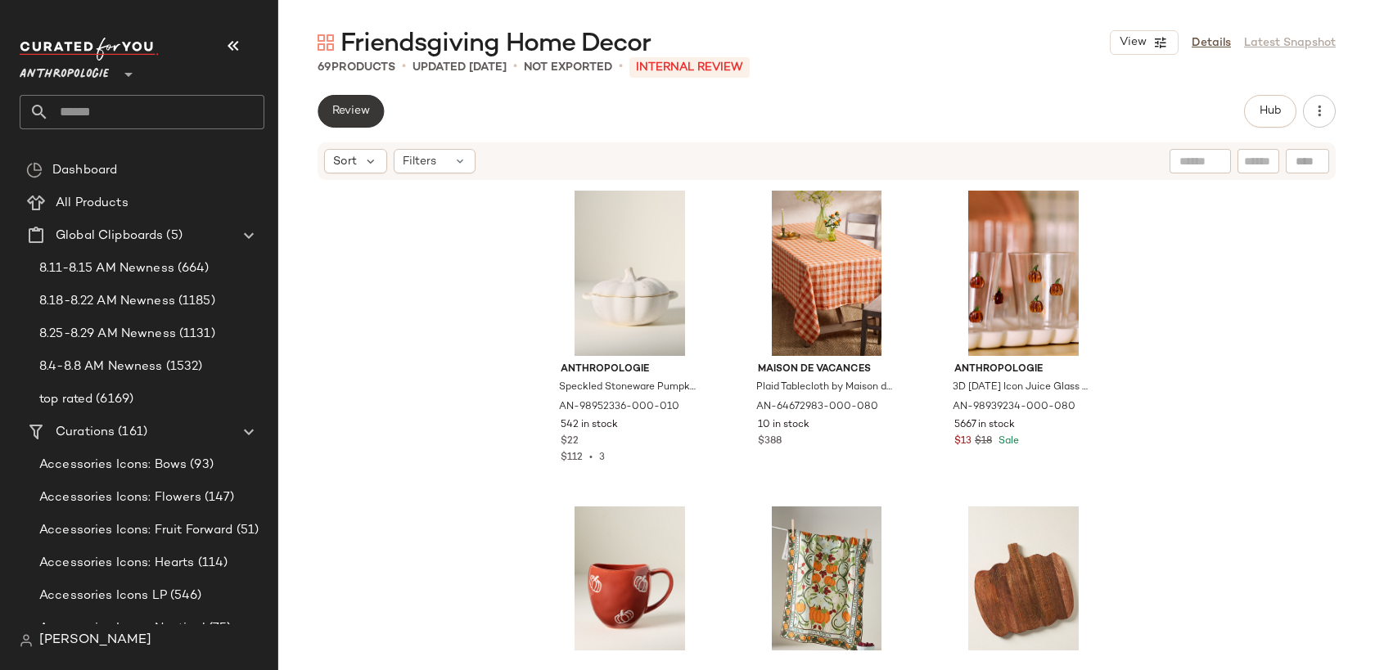
click at [370, 110] on span "Review" at bounding box center [350, 111] width 38 height 13
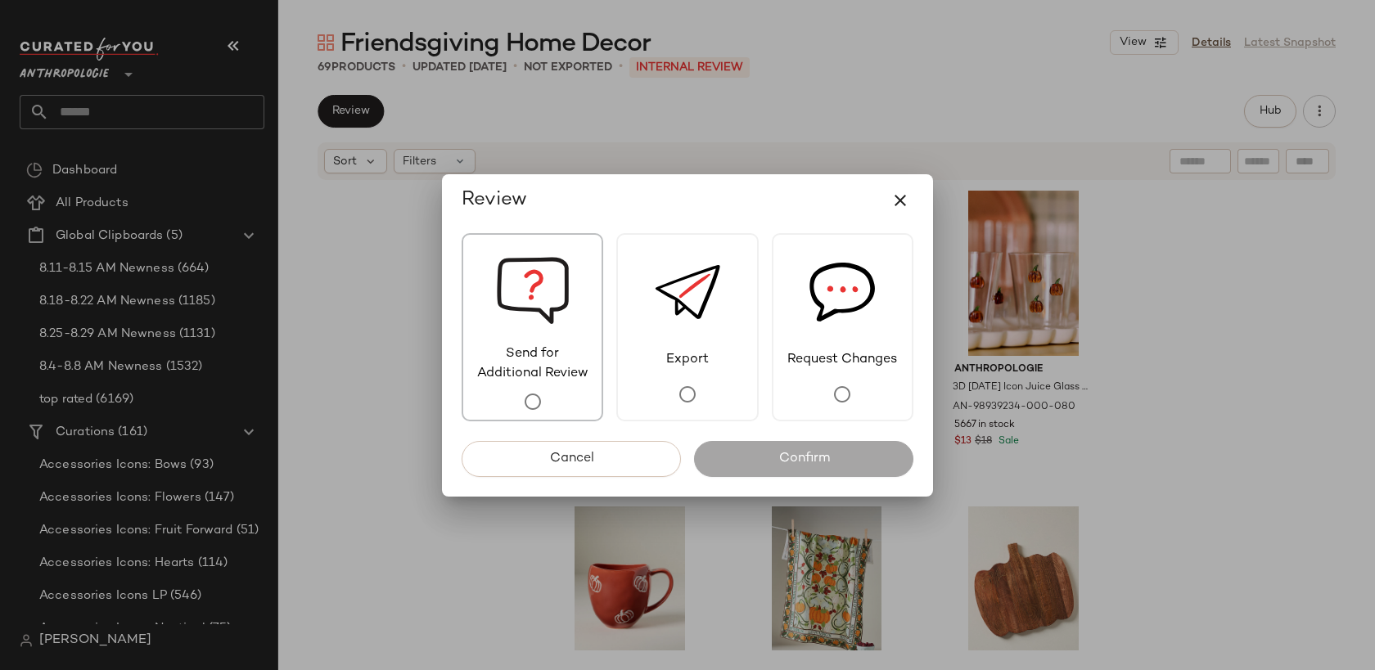
click at [511, 269] on img at bounding box center [533, 290] width 74 height 110
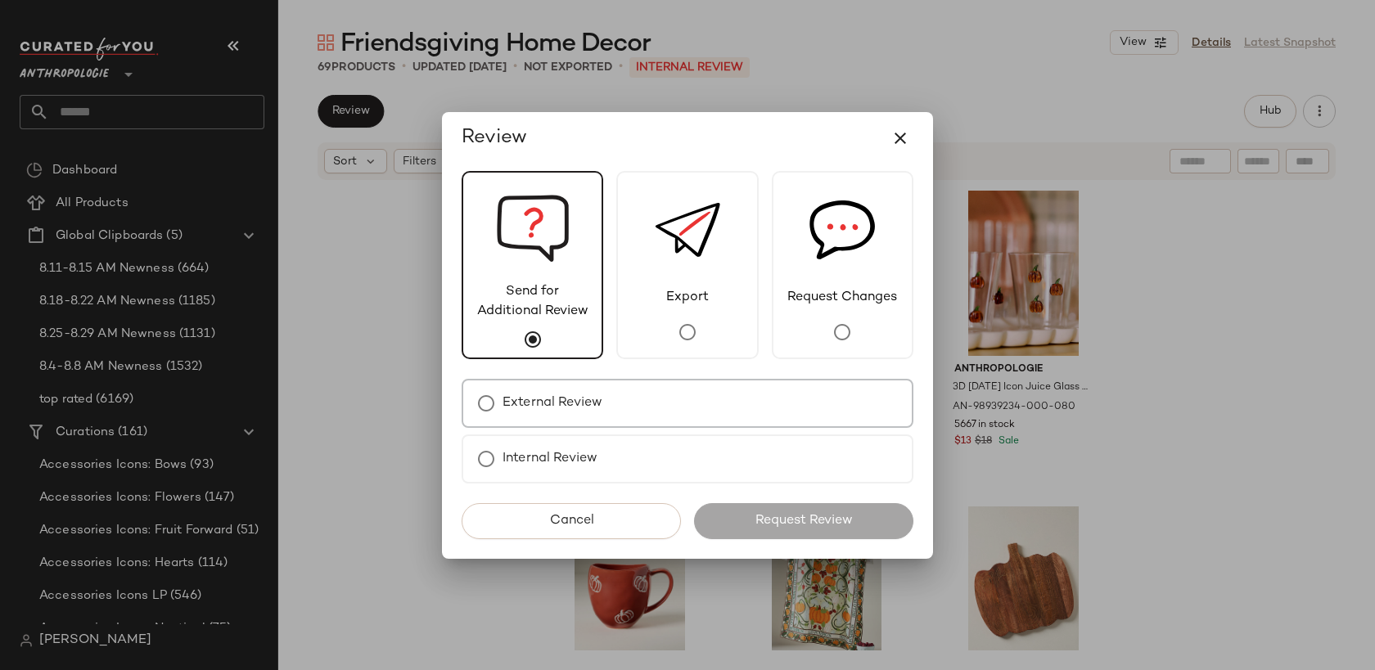
click at [598, 420] on div "External Review" at bounding box center [688, 403] width 452 height 49
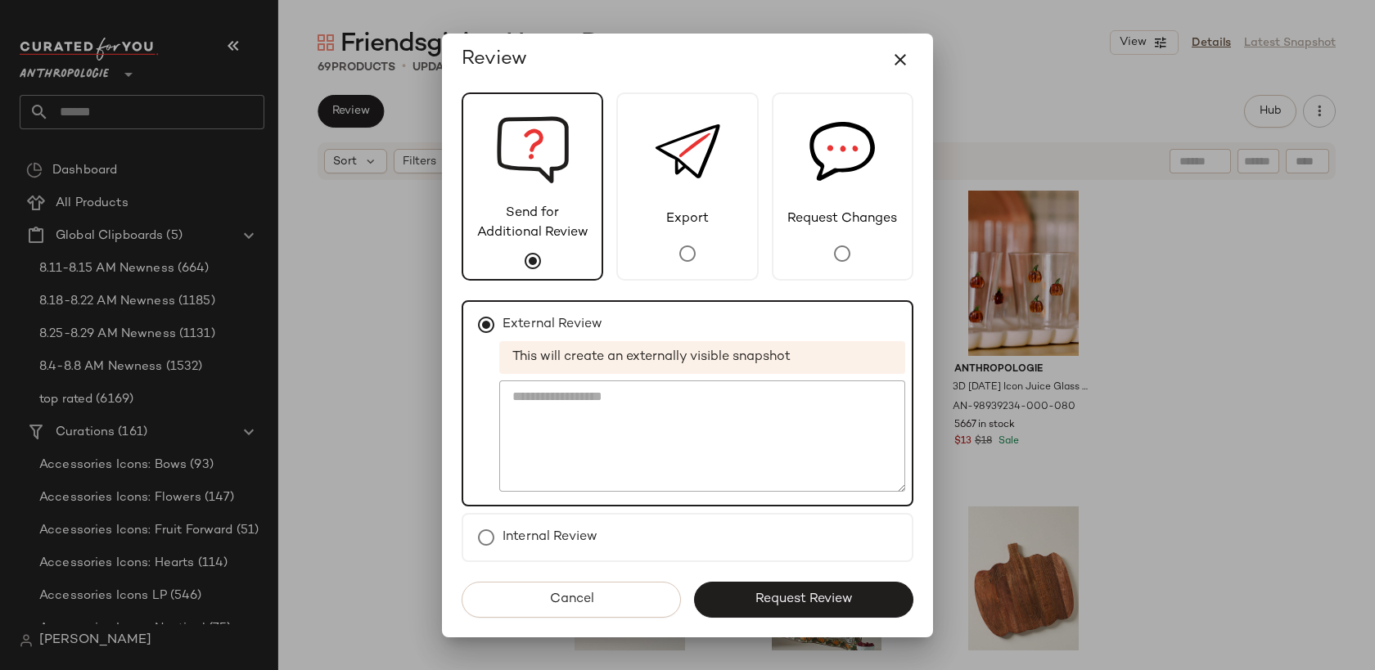
click at [754, 593] on span "Request Review" at bounding box center [803, 600] width 98 height 16
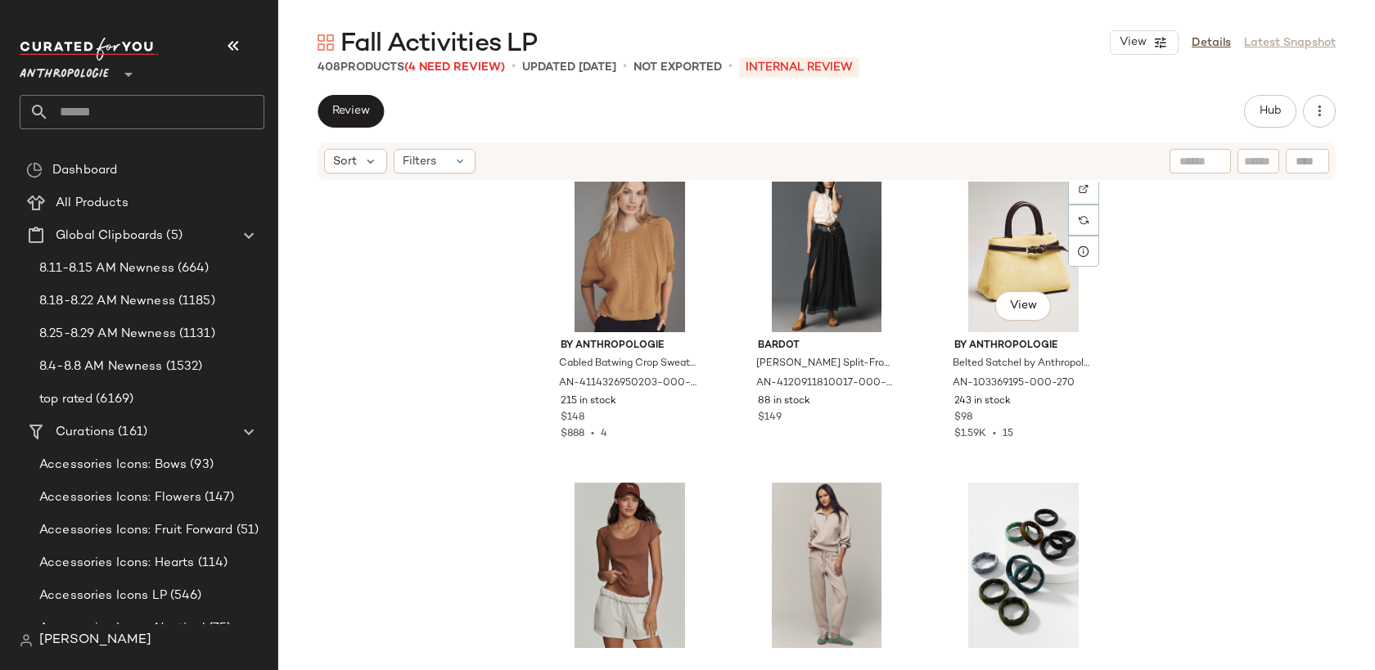
scroll to position [9197, 0]
click at [360, 106] on span "Review" at bounding box center [350, 111] width 38 height 13
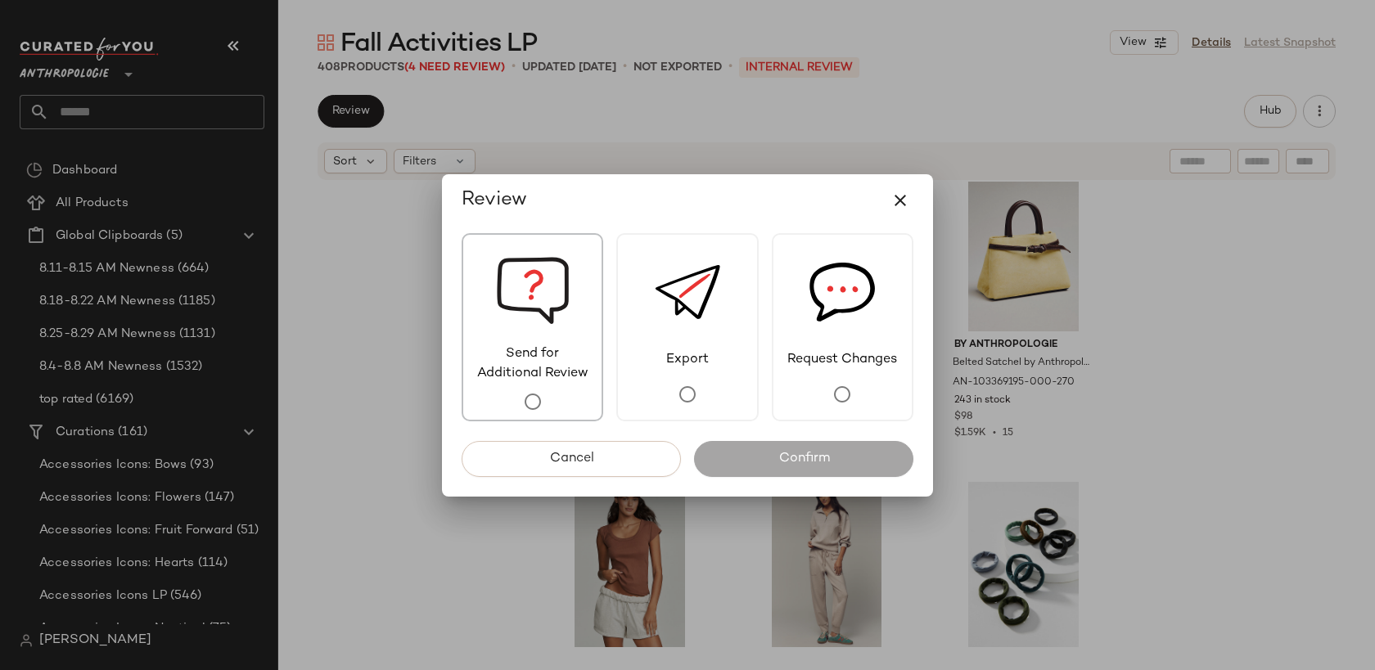
click at [506, 305] on img at bounding box center [533, 290] width 74 height 110
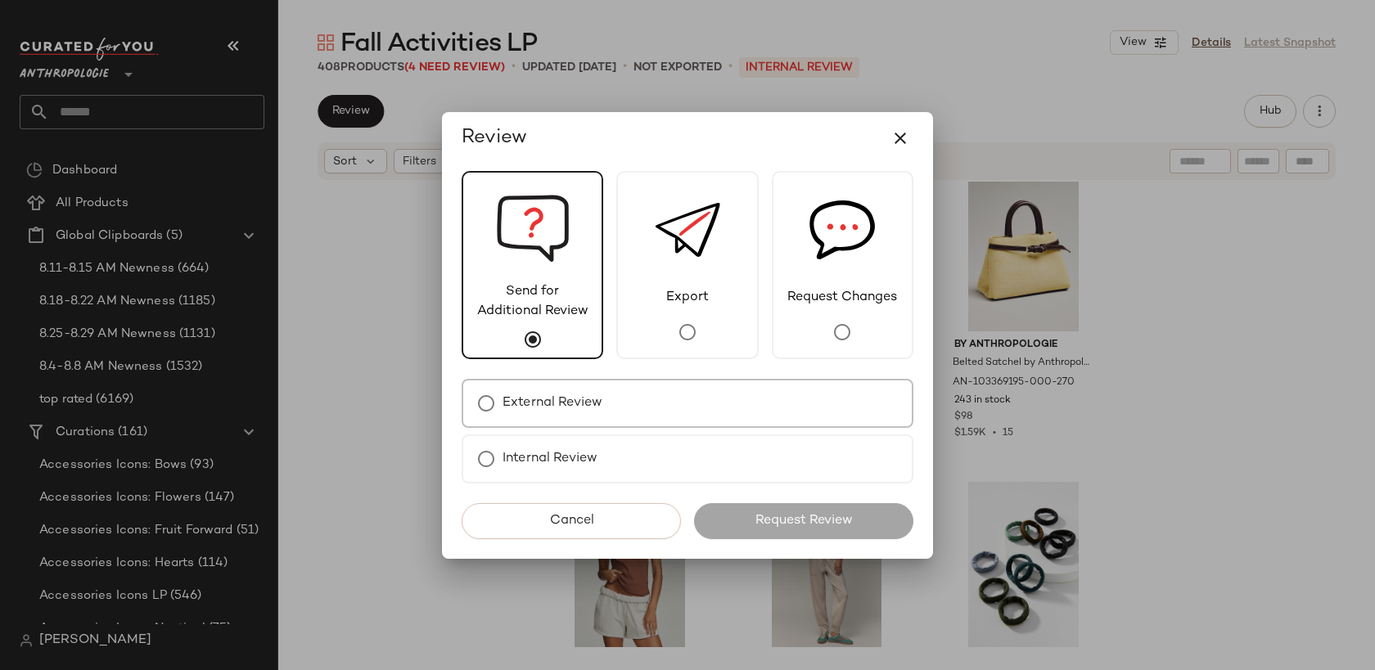
click at [660, 410] on div "External Review" at bounding box center [688, 403] width 452 height 49
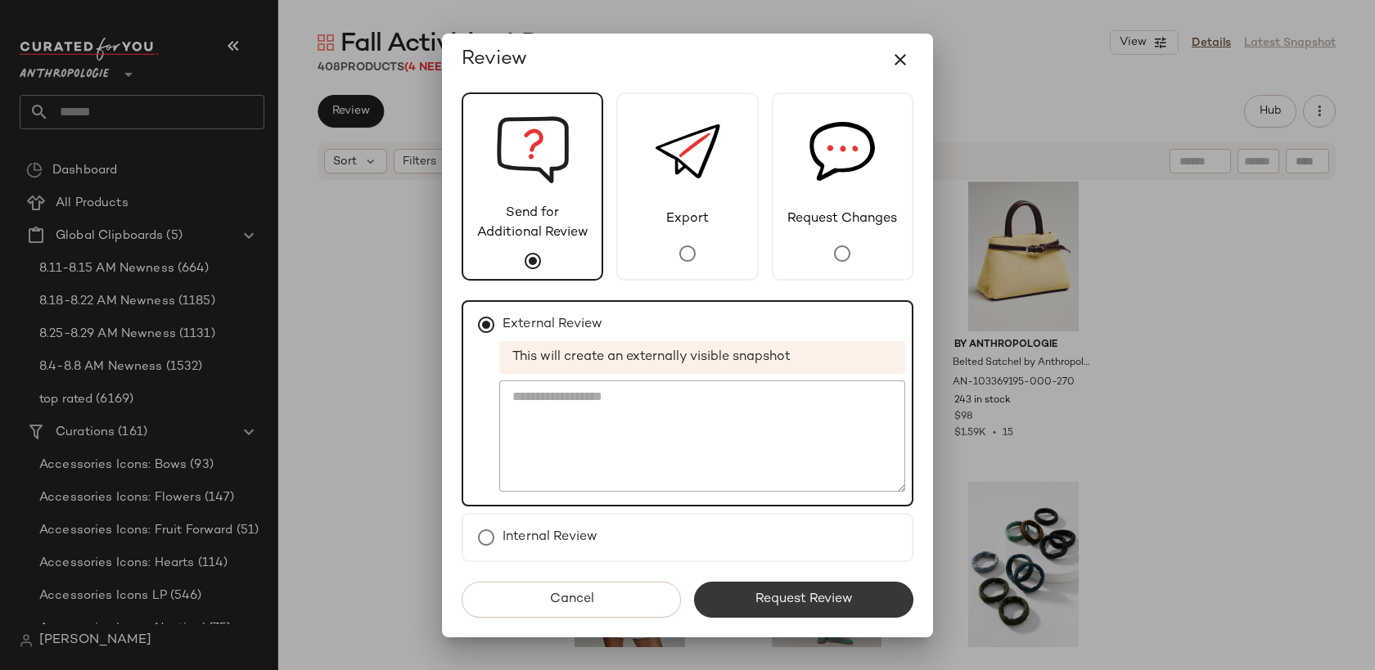
click at [772, 591] on button "Request Review" at bounding box center [803, 600] width 219 height 36
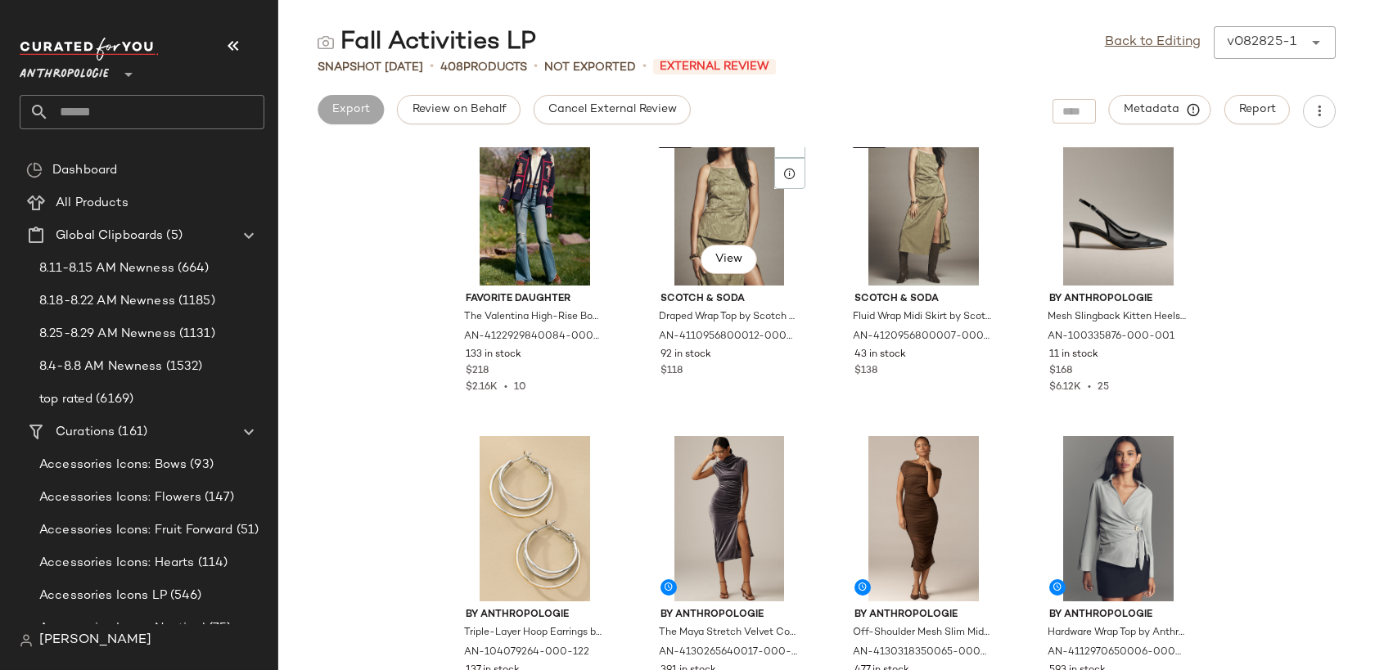
scroll to position [17736, 0]
